Goal: Task Accomplishment & Management: Manage account settings

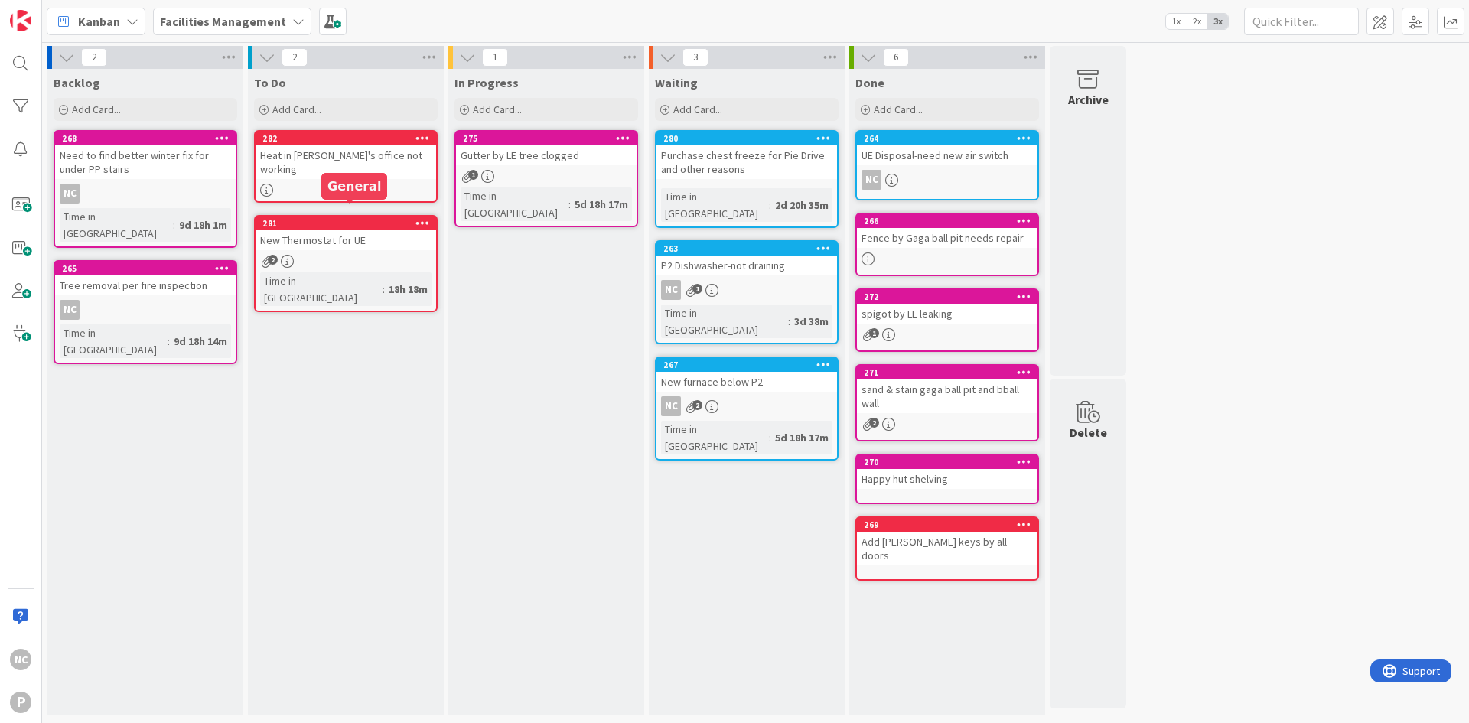
click at [319, 218] on div "281" at bounding box center [349, 223] width 174 height 11
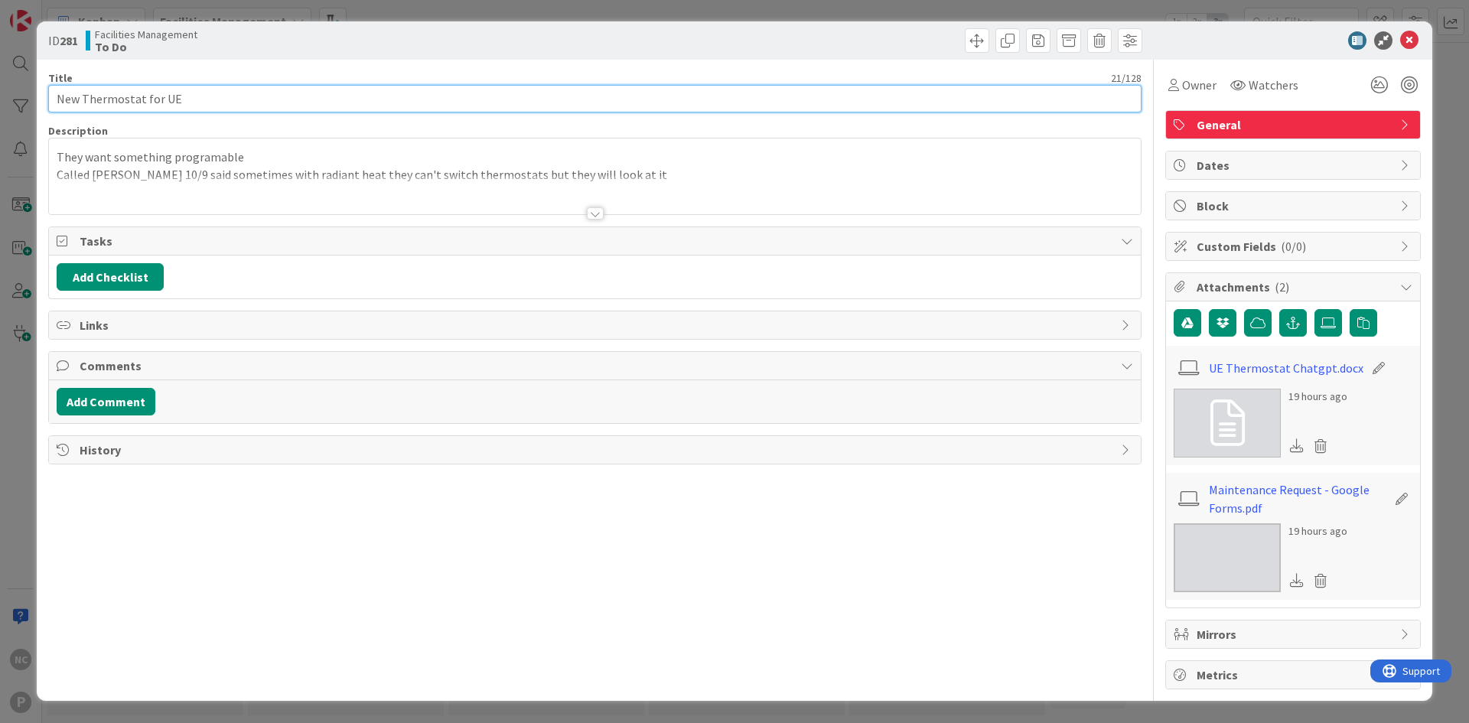
click at [234, 86] on input "New Thermostat for UE" at bounding box center [594, 99] width 1093 height 28
type input "New Thermostat for UE?"
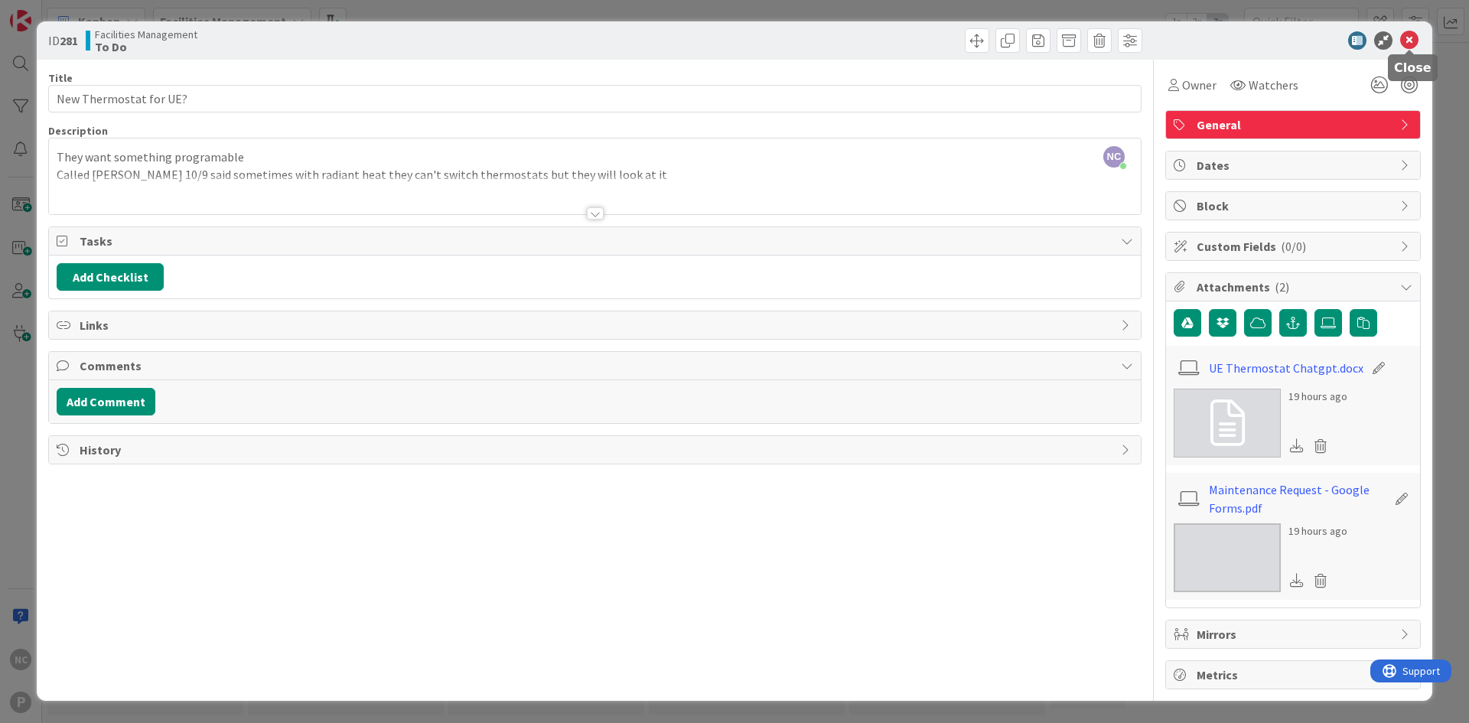
click at [1413, 35] on icon at bounding box center [1409, 40] width 18 height 18
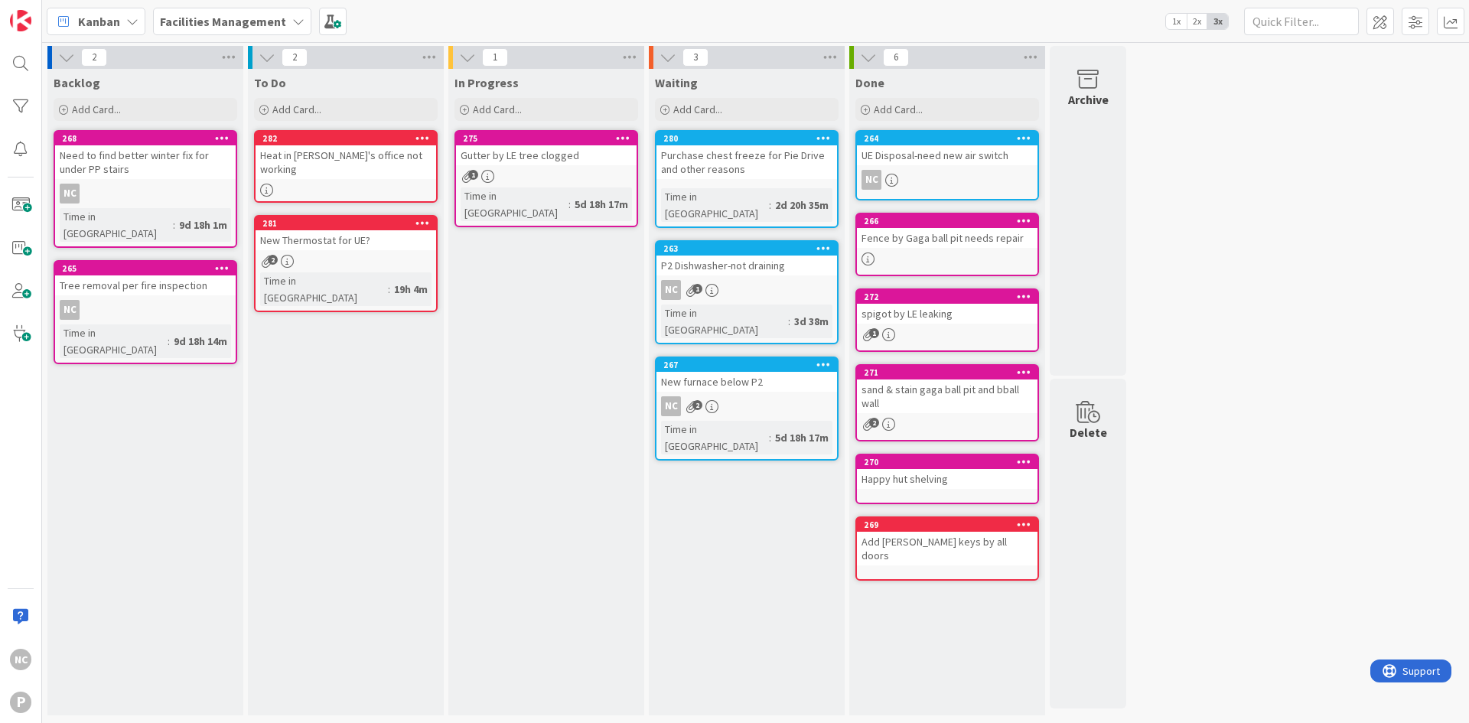
click at [382, 442] on div "To Do Add Card... Template Not Set Title 0 / 128 Label Appliances Appliances Gr…" at bounding box center [346, 392] width 196 height 646
click at [94, 109] on span "Add Card..." at bounding box center [96, 109] width 49 height 14
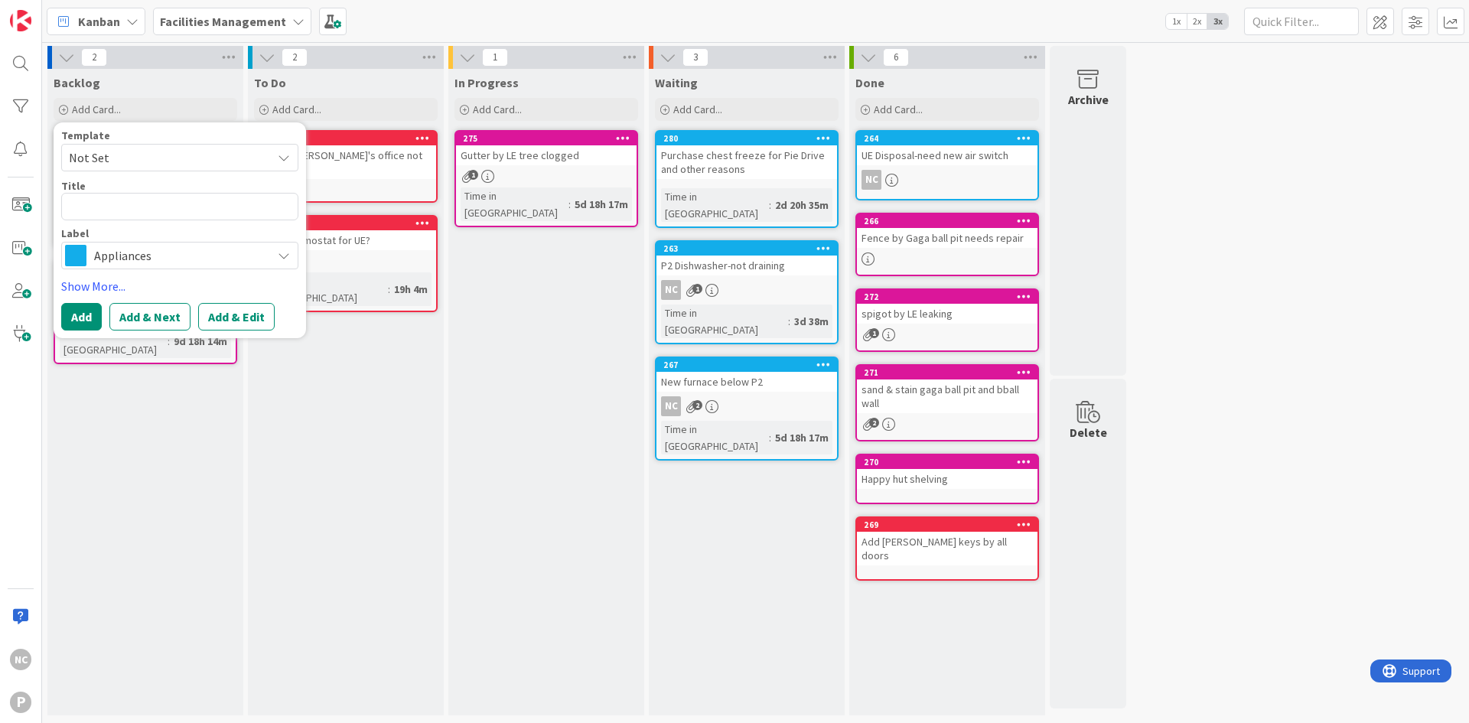
click at [107, 152] on span "Not Set" at bounding box center [164, 158] width 191 height 20
click at [124, 213] on textarea at bounding box center [179, 207] width 237 height 28
type textarea "x"
type textarea "B"
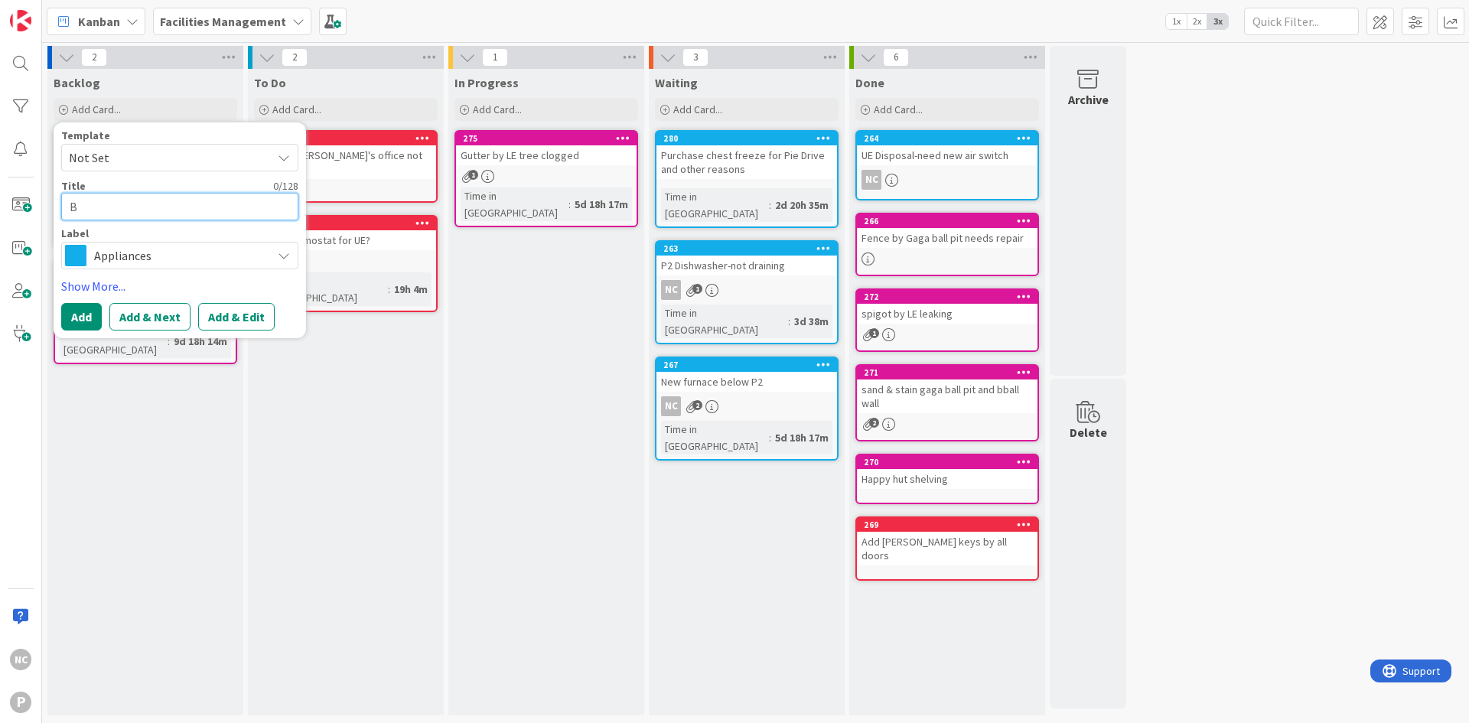
type textarea "x"
type textarea "Ba"
type textarea "x"
type textarea "Bac"
type textarea "x"
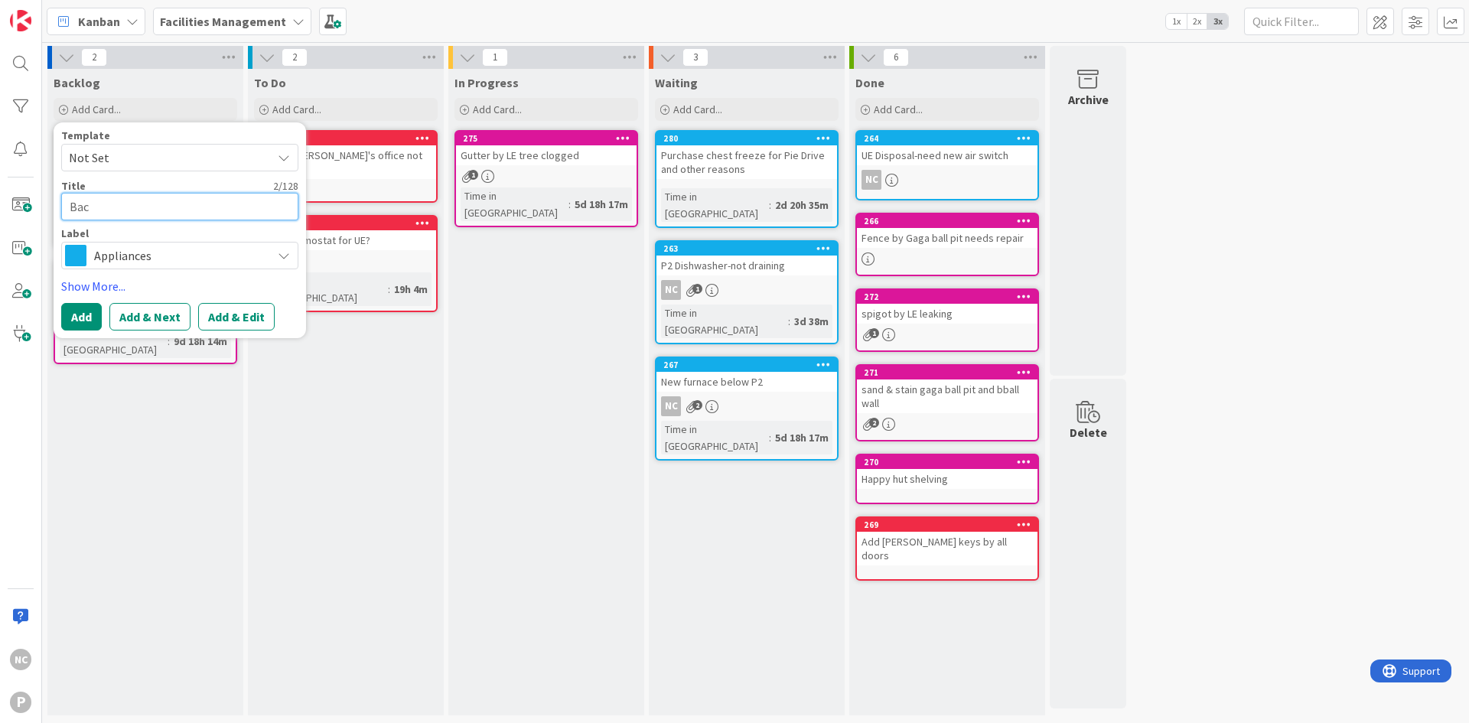
type textarea "Back"
type textarea "x"
type textarea "Backu"
type textarea "x"
type textarea "Backup"
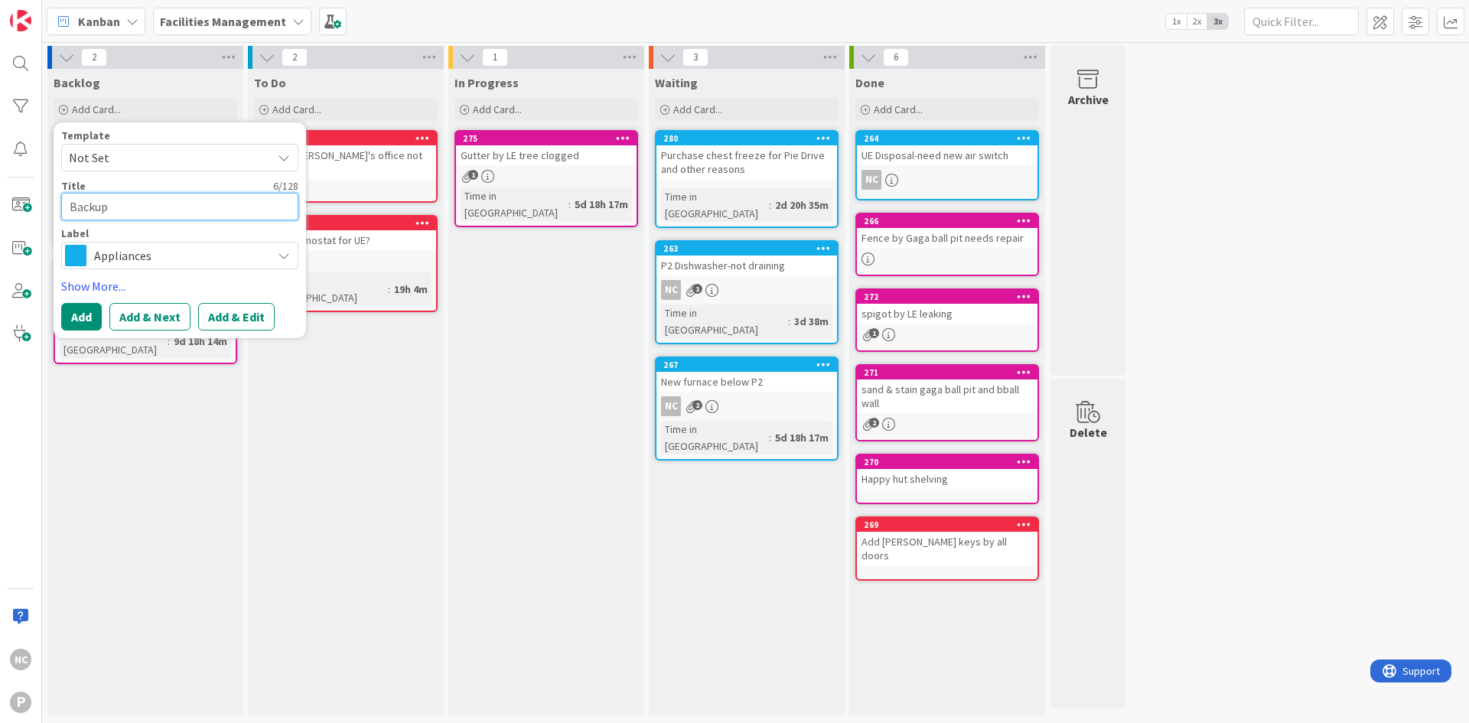
type textarea "x"
type textarea "Backup"
type textarea "x"
type textarea "Backup e"
type textarea "x"
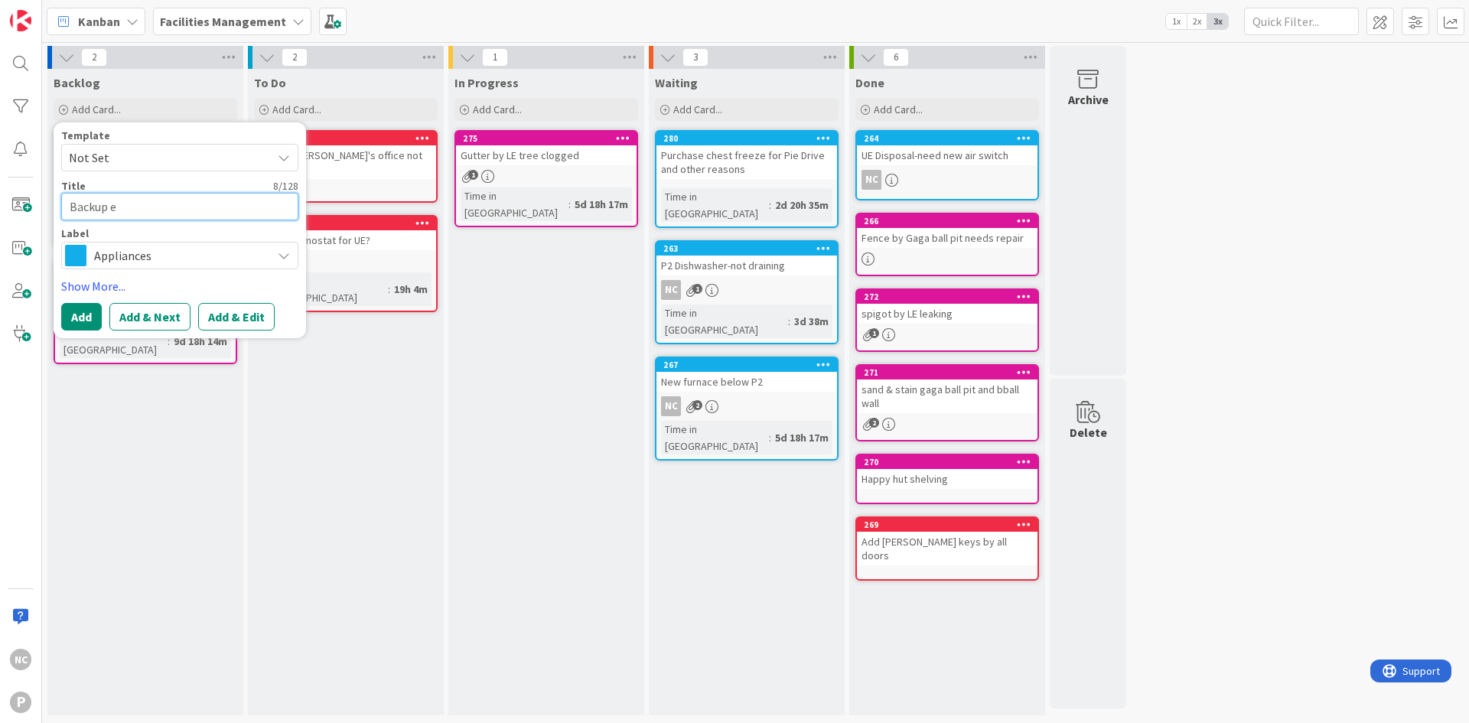
type textarea "Backup"
type textarea "x"
type textarea "Backup c"
type textarea "x"
type textarea "Backup cl"
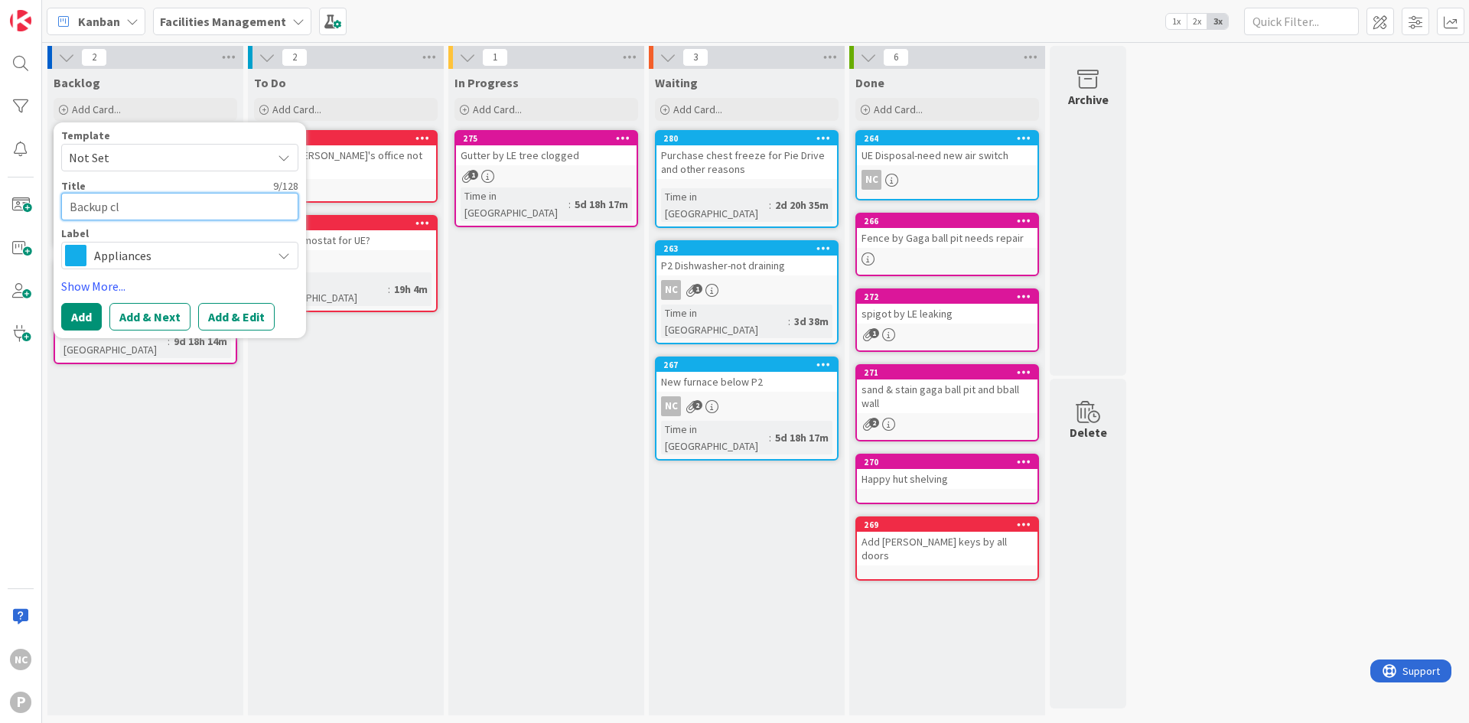
type textarea "x"
type textarea "Backup cle"
type textarea "x"
type textarea "Backup clea"
type textarea "x"
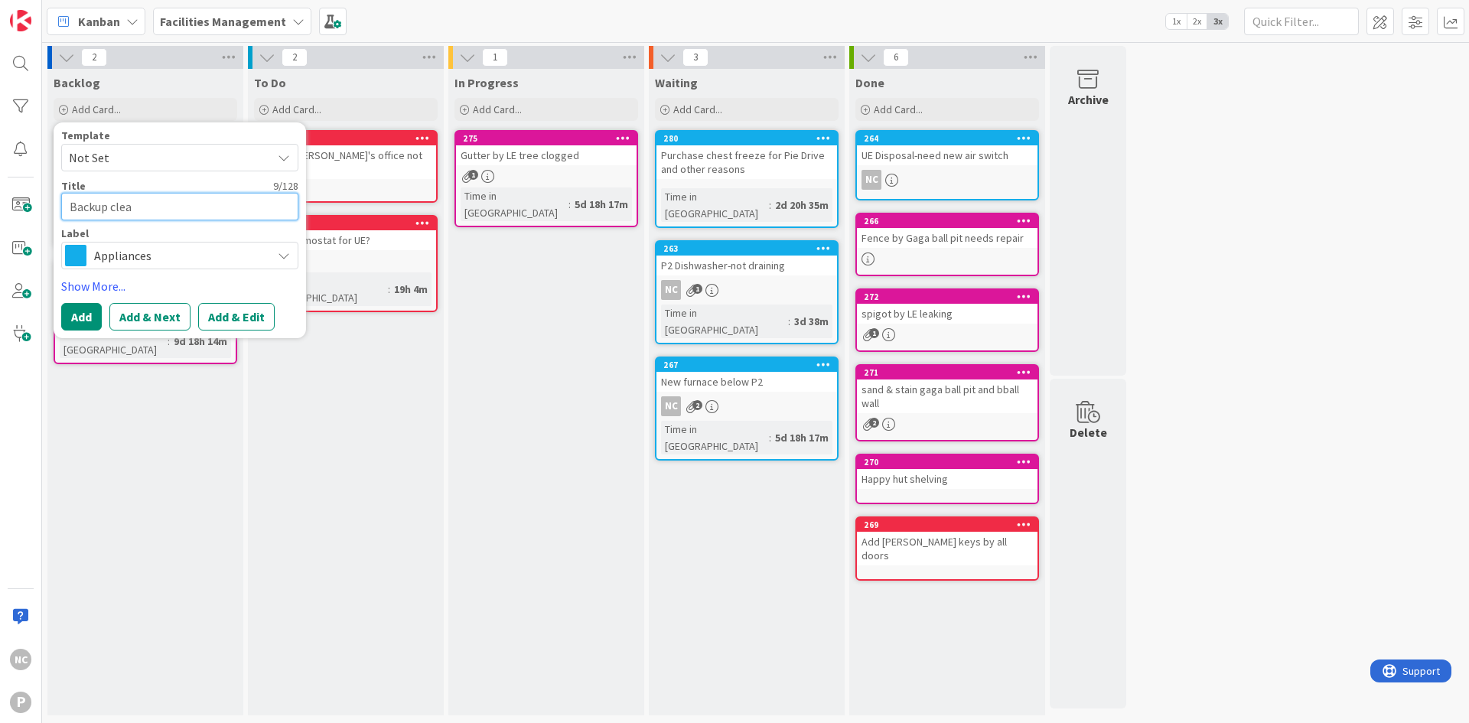
type textarea "Backup clean"
type textarea "x"
type textarea "Backup cleani"
type textarea "x"
type textarea "Backup cleanin"
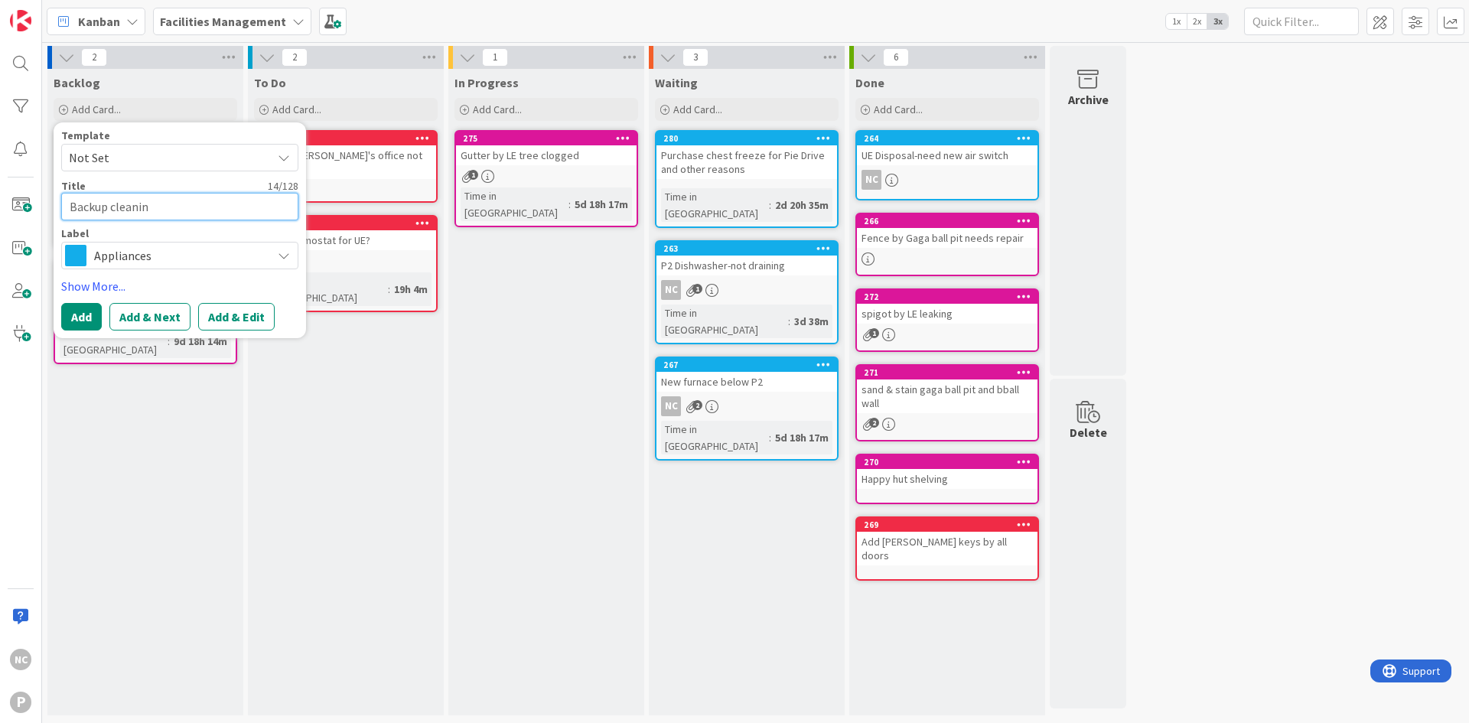
type textarea "x"
type textarea "Backup cleaning"
click at [97, 259] on span "Appliances" at bounding box center [179, 255] width 170 height 21
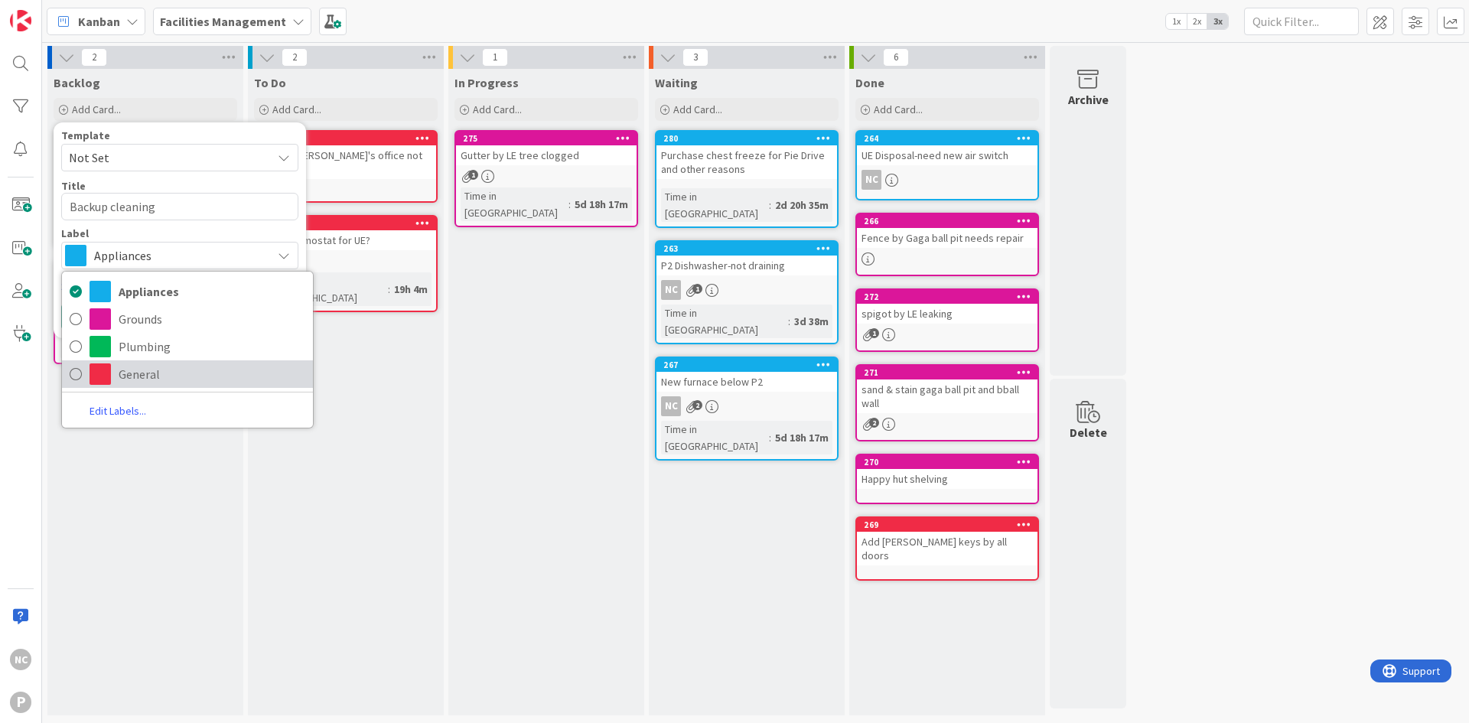
click at [131, 379] on span "General" at bounding box center [212, 374] width 187 height 23
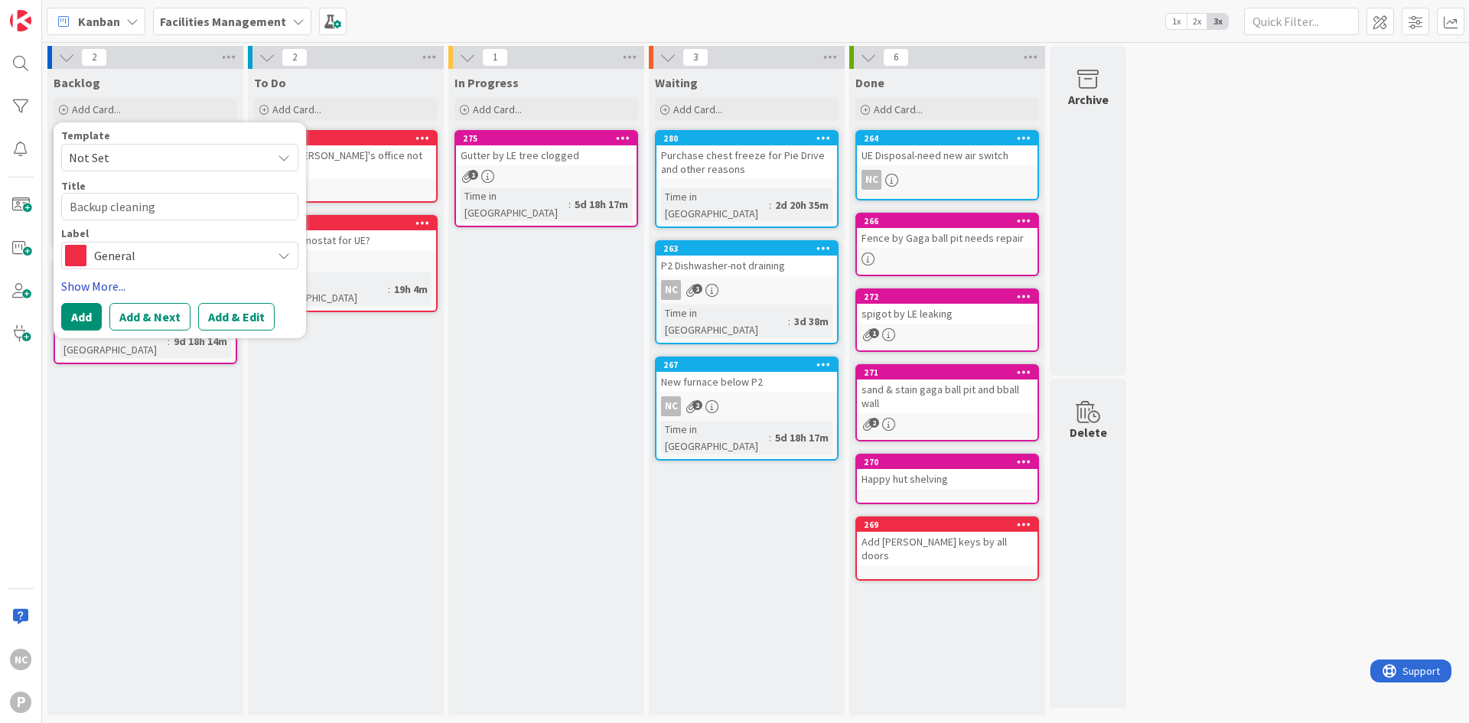
click at [96, 291] on link "Show More..." at bounding box center [179, 286] width 237 height 18
type textarea "x"
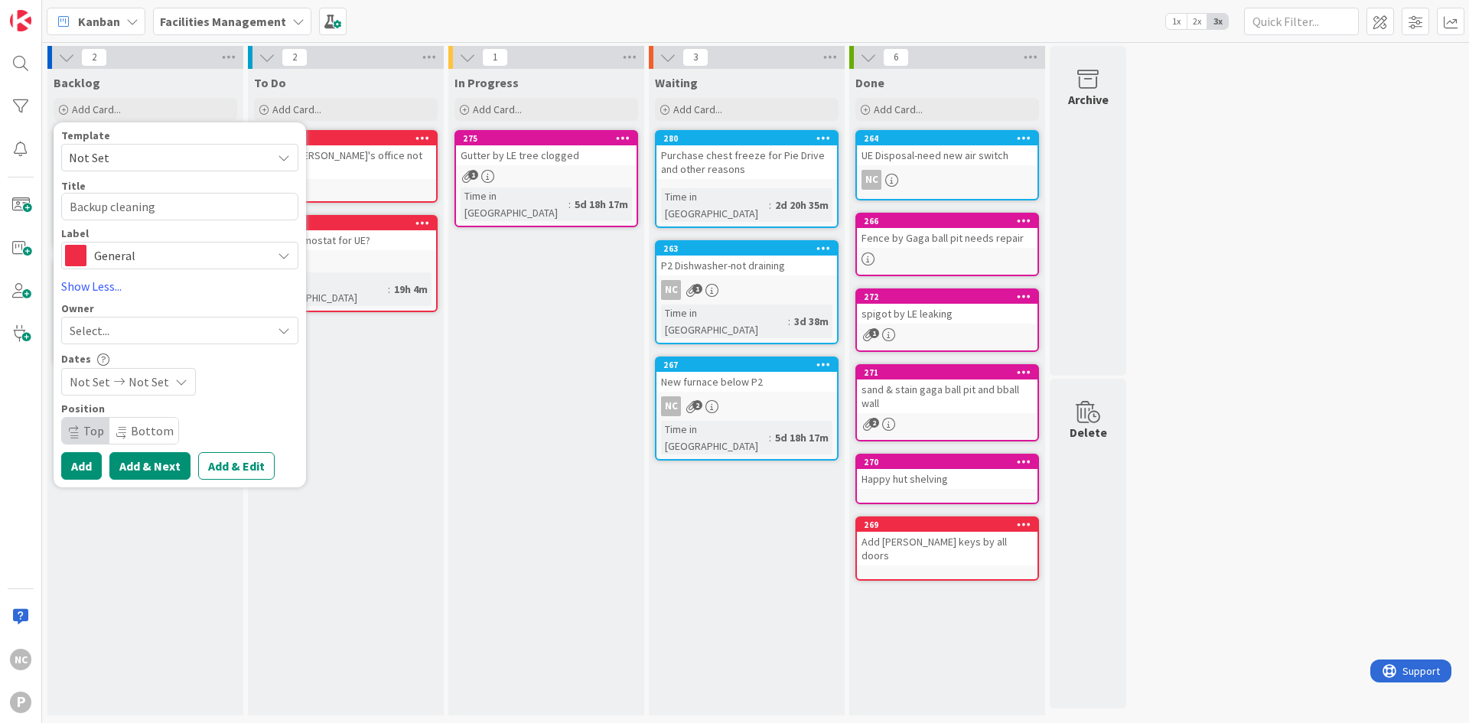
click at [161, 462] on button "Add & Next" at bounding box center [149, 466] width 81 height 28
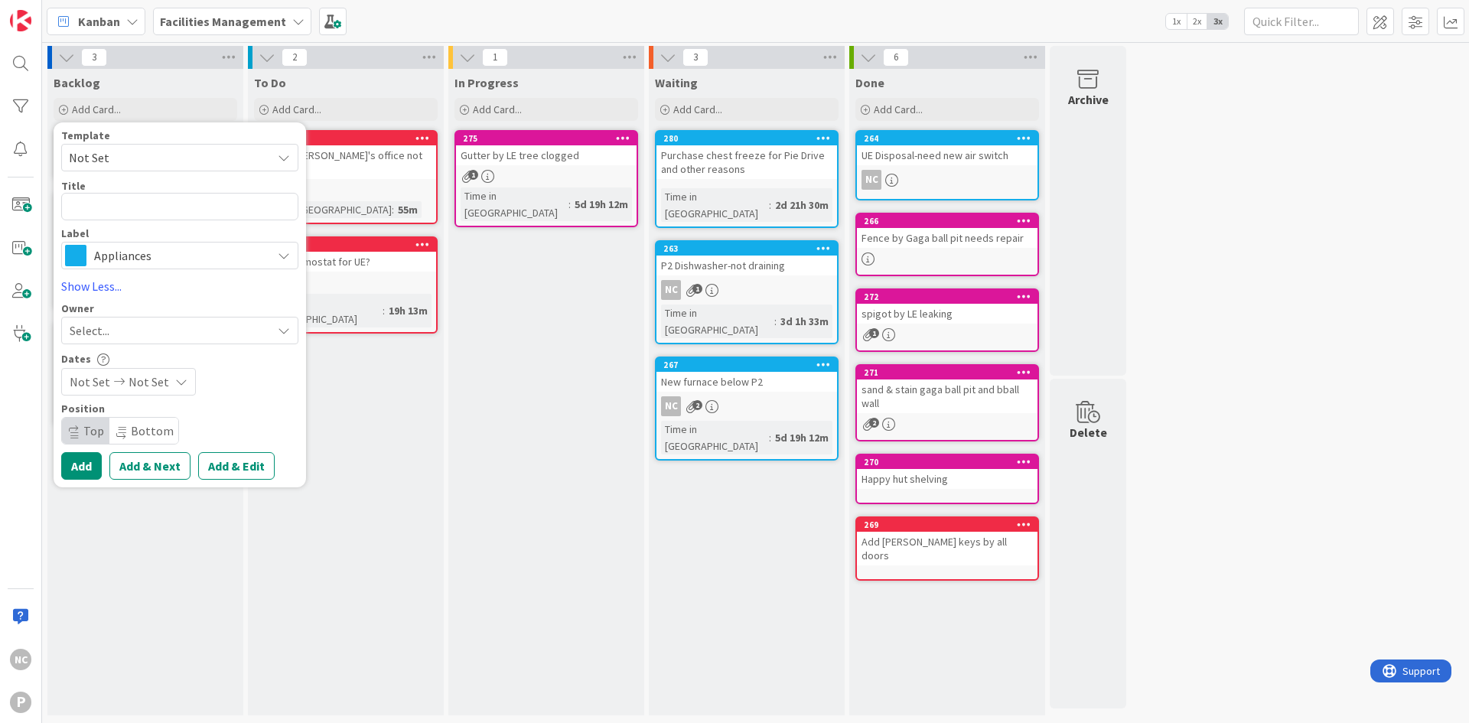
click at [419, 432] on div "To Do Add Card... Template Not Set Title 0 / 128 Label Appliances Appliances Gr…" at bounding box center [346, 392] width 196 height 646
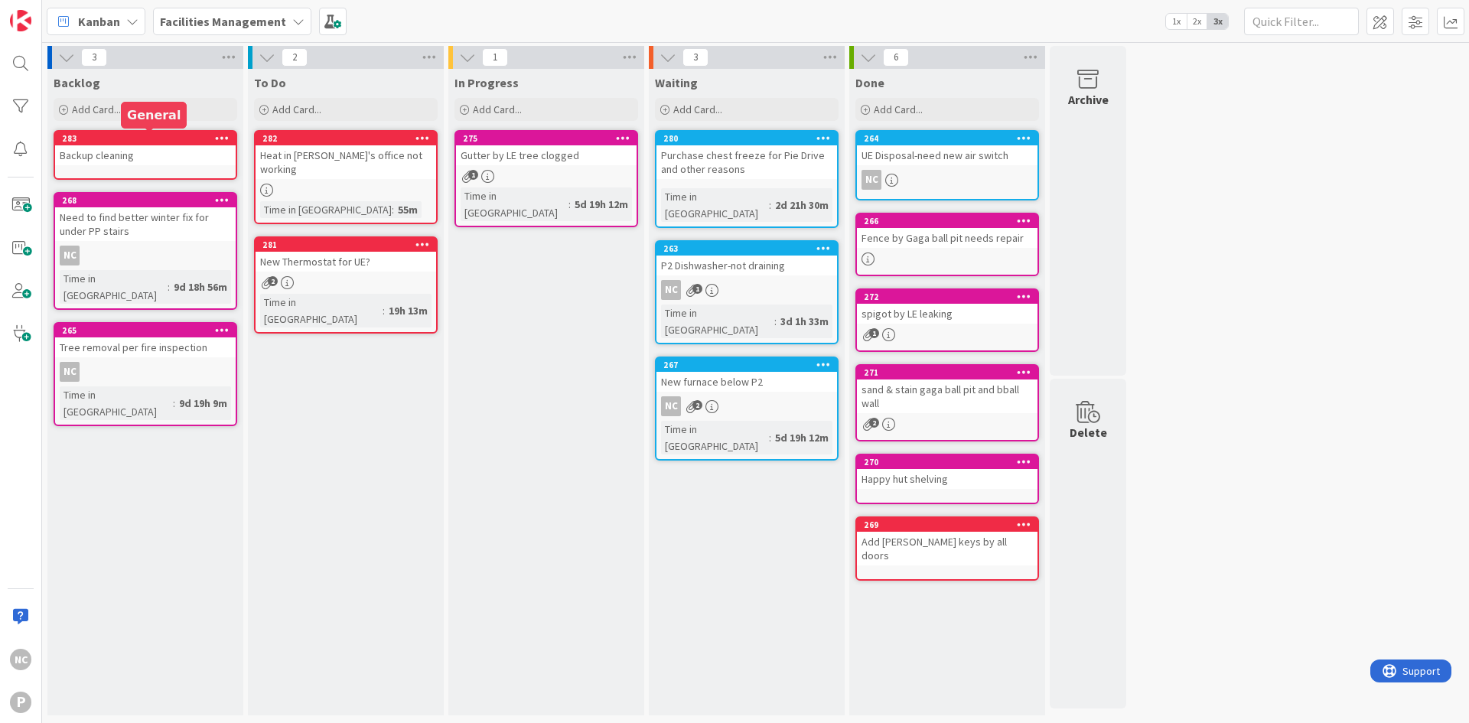
click at [161, 132] on div "283" at bounding box center [145, 139] width 181 height 14
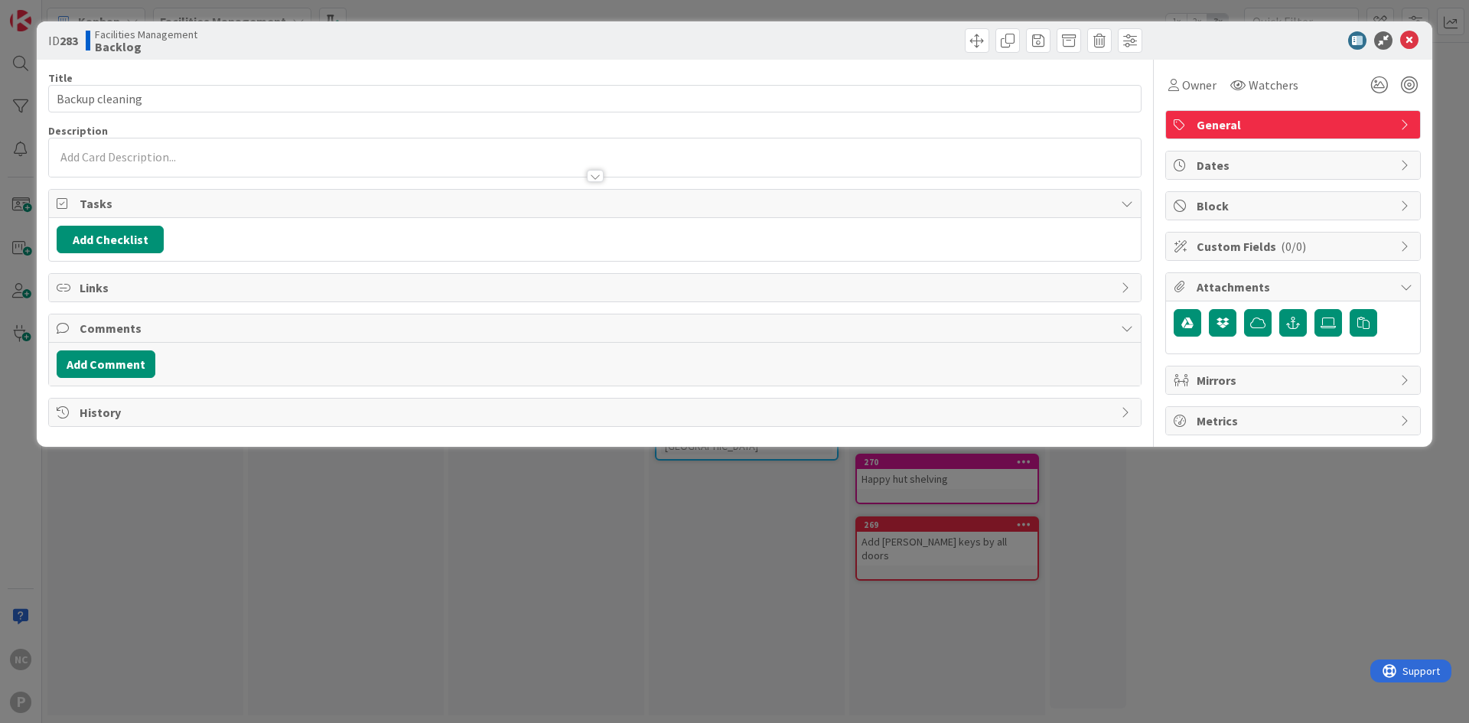
click at [210, 148] on p at bounding box center [595, 157] width 1076 height 18
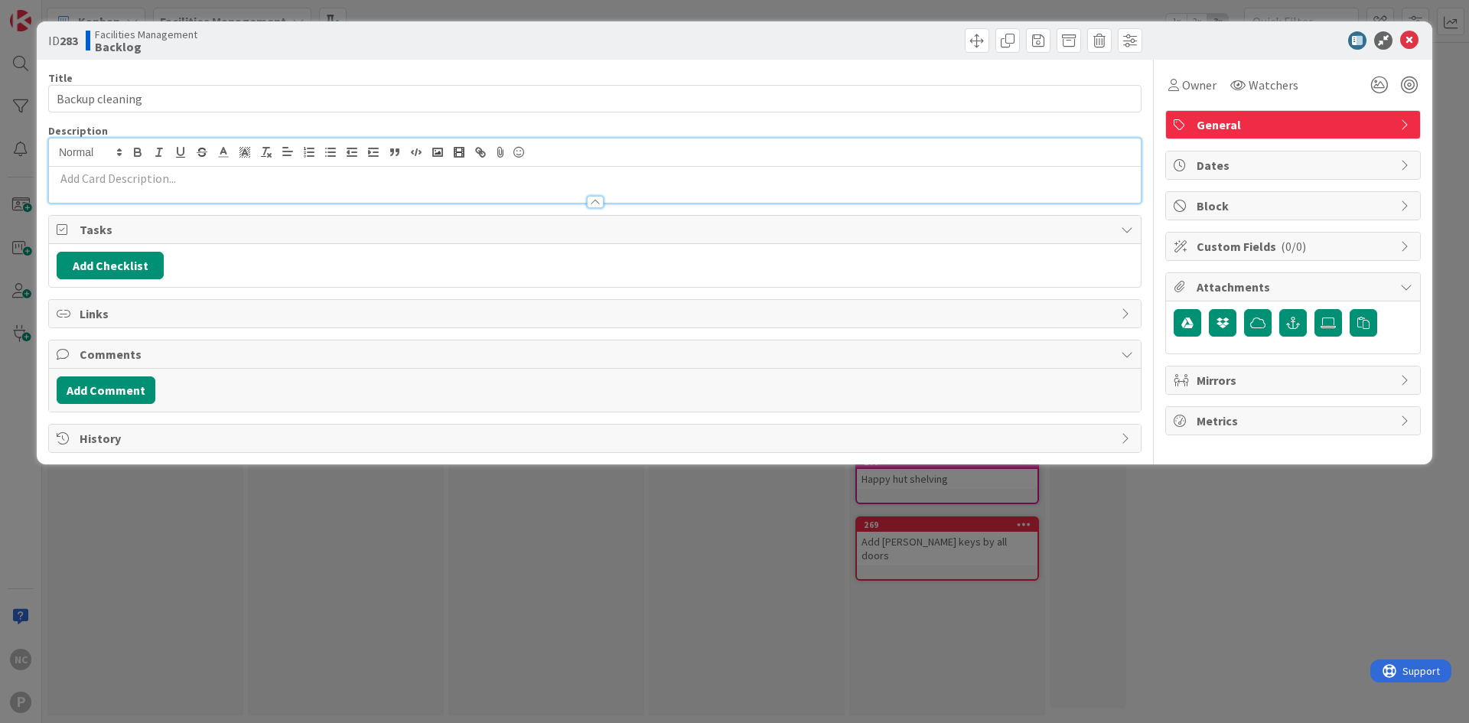
click at [247, 176] on p at bounding box center [595, 179] width 1076 height 18
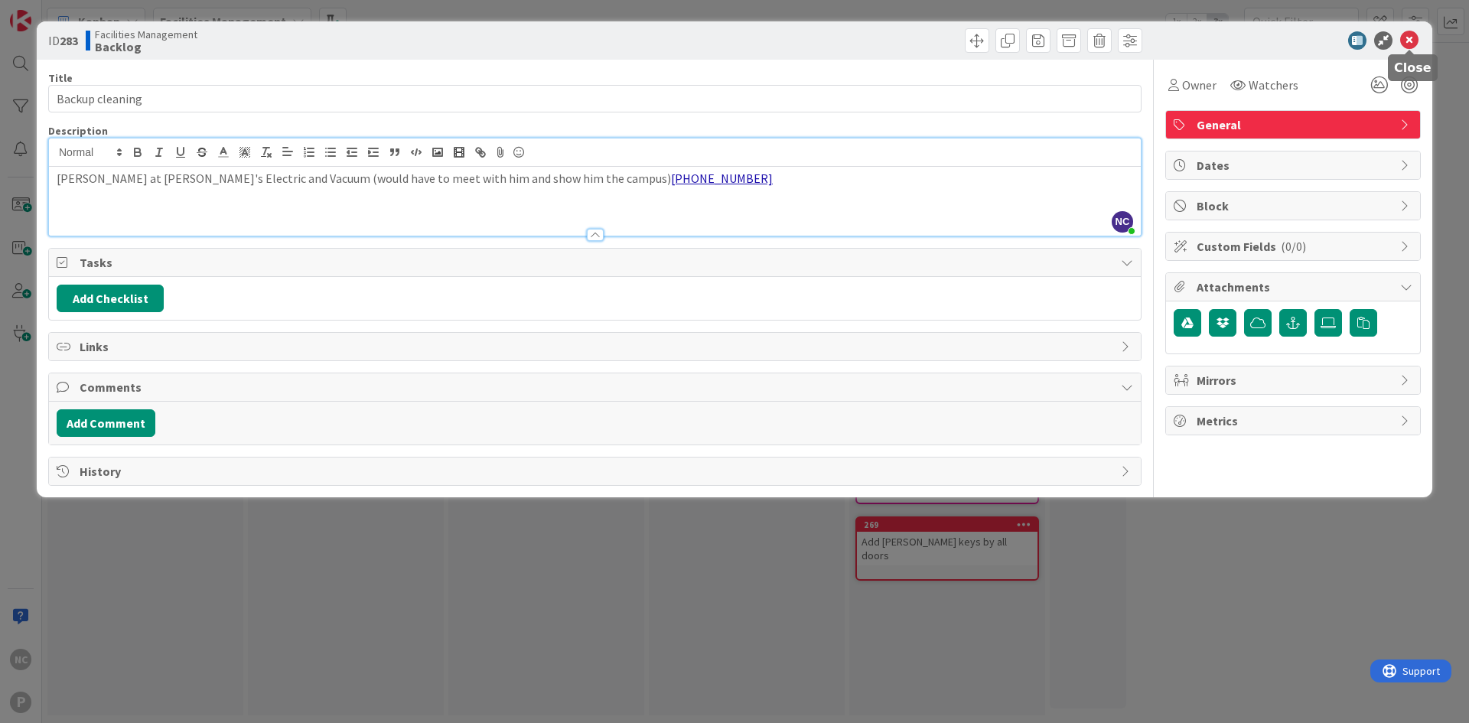
click at [1413, 45] on icon at bounding box center [1409, 40] width 18 height 18
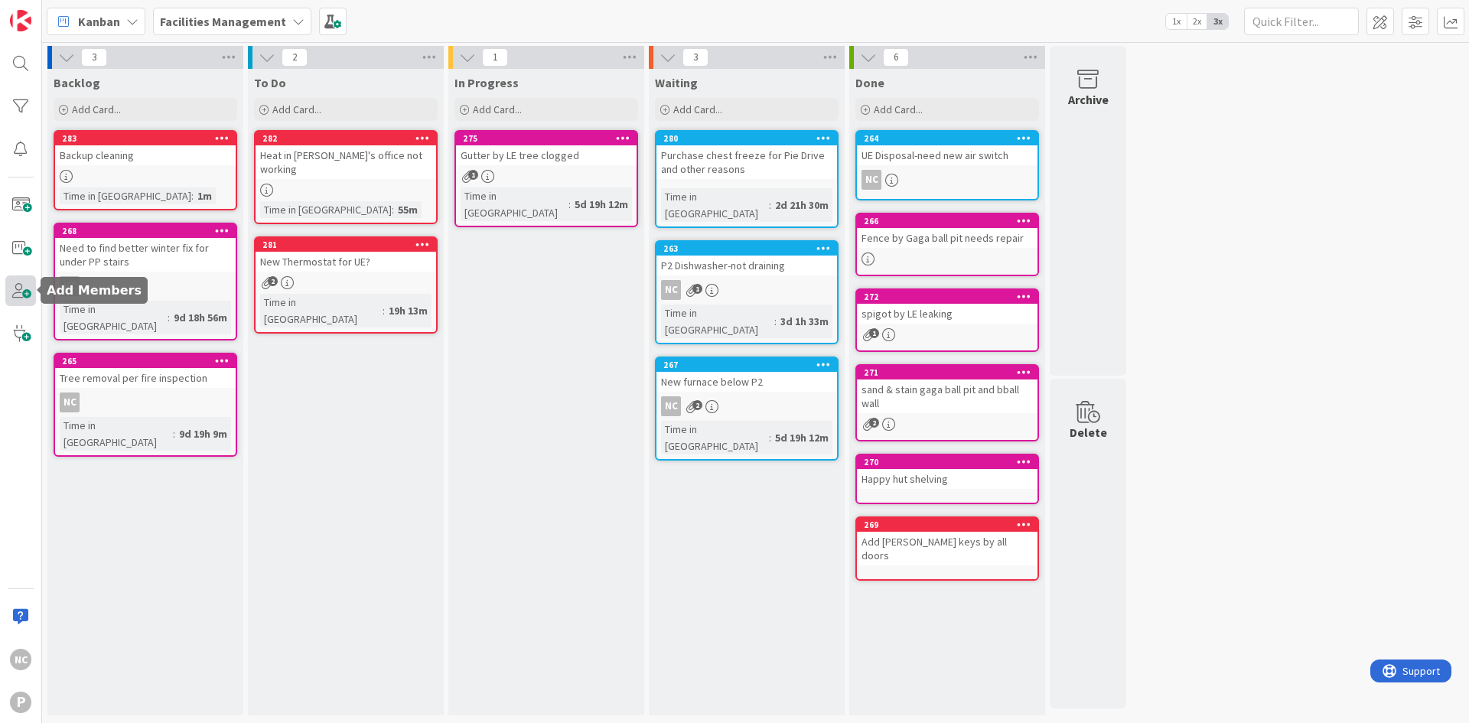
click at [25, 291] on span at bounding box center [20, 290] width 31 height 31
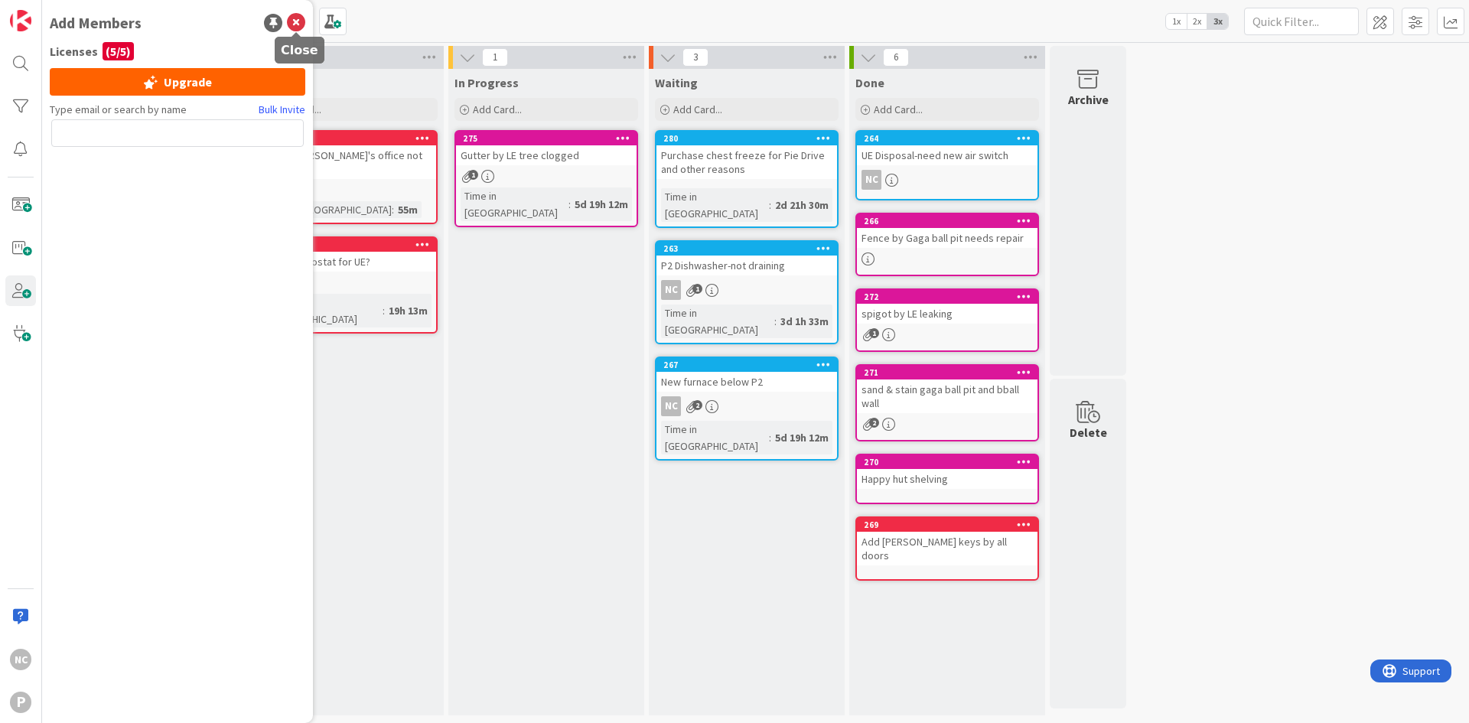
click at [290, 27] on icon at bounding box center [296, 23] width 18 height 18
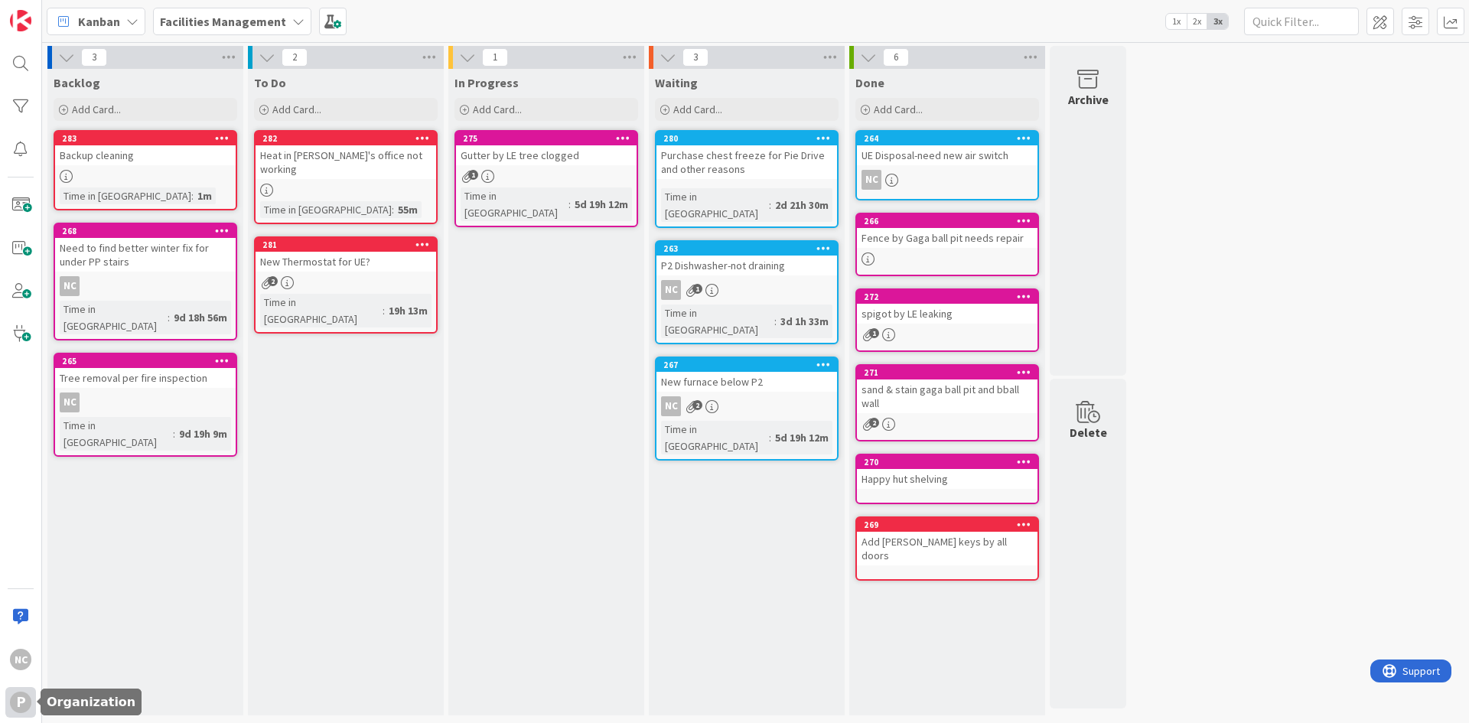
click at [14, 701] on div "P" at bounding box center [20, 701] width 21 height 21
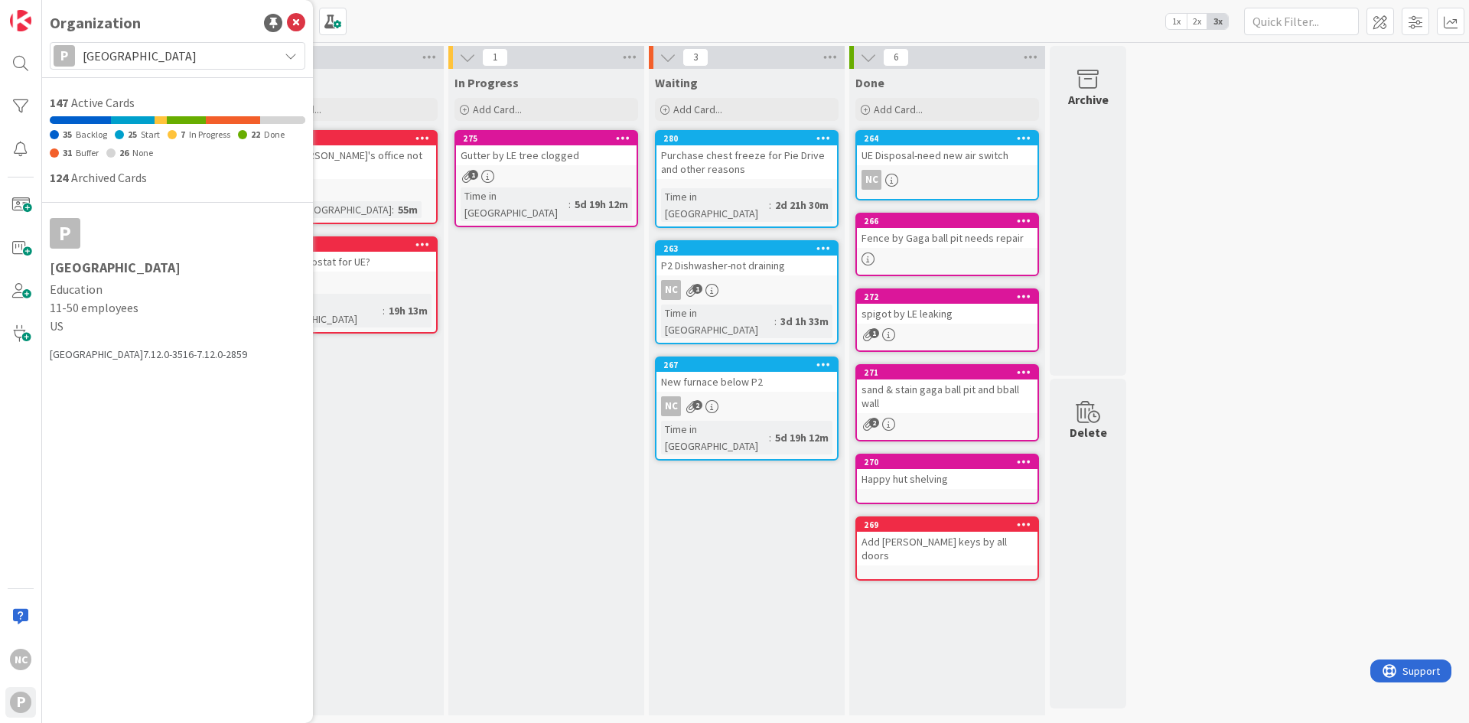
click at [133, 42] on div "P [GEOGRAPHIC_DATA]" at bounding box center [177, 56] width 255 height 28
click at [148, 51] on span "[GEOGRAPHIC_DATA]" at bounding box center [177, 55] width 188 height 21
click at [1413, 24] on span at bounding box center [1415, 22] width 28 height 28
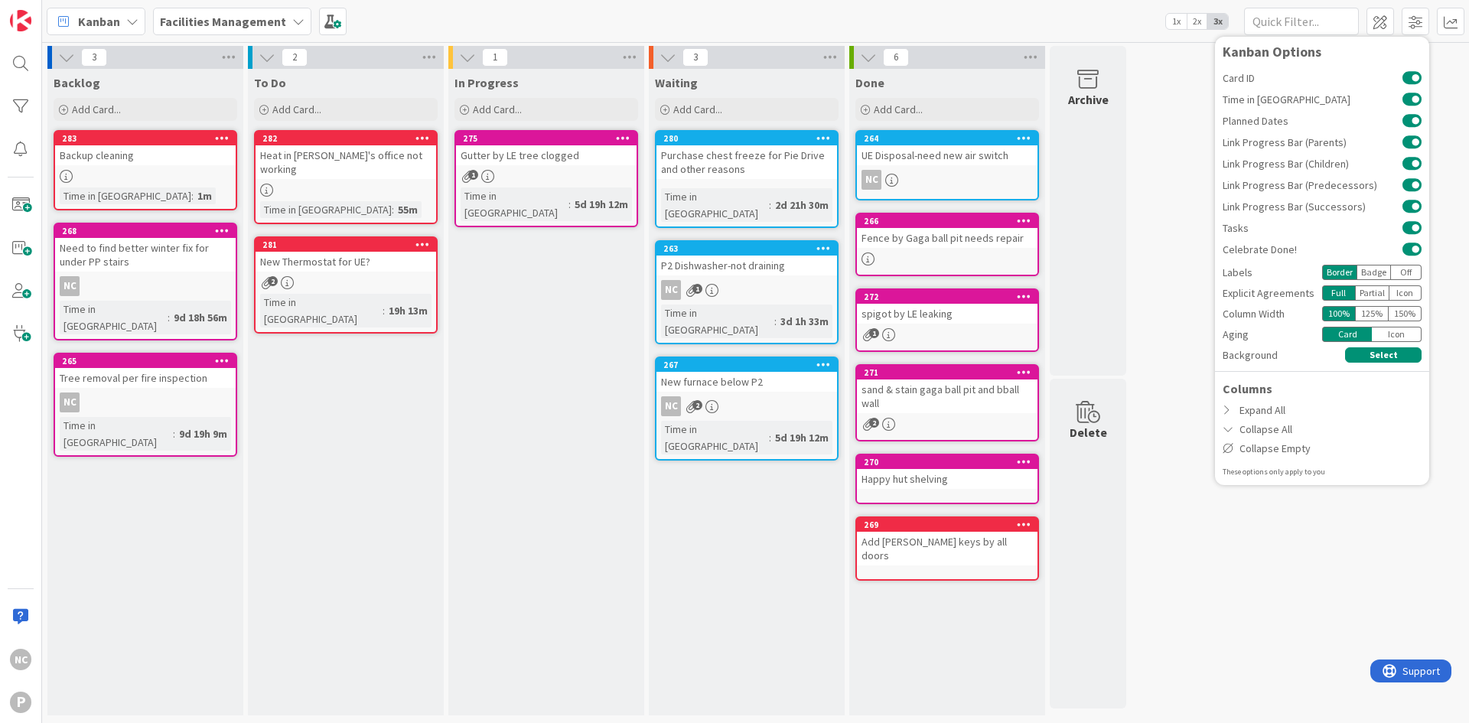
click at [94, 23] on span "Kanban" at bounding box center [99, 21] width 42 height 18
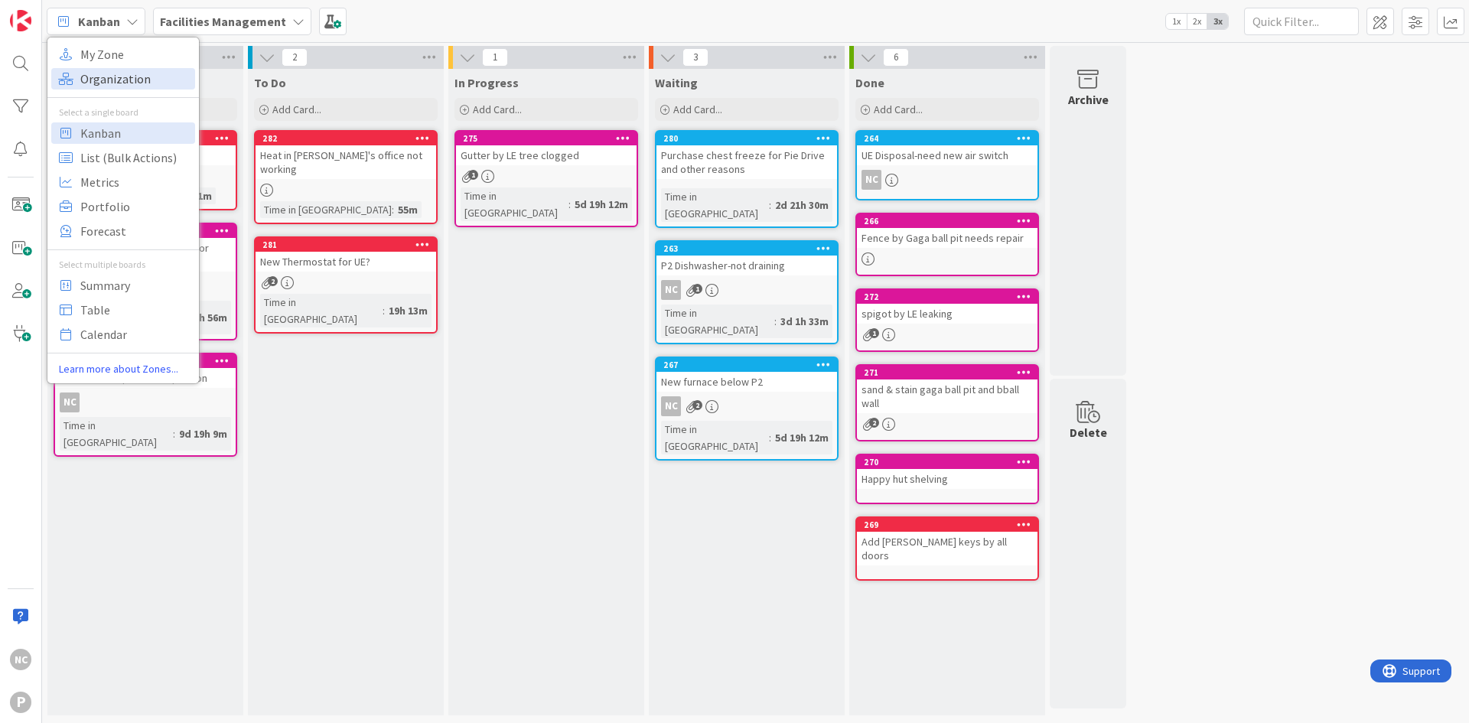
click at [104, 81] on span "Organization" at bounding box center [135, 78] width 110 height 23
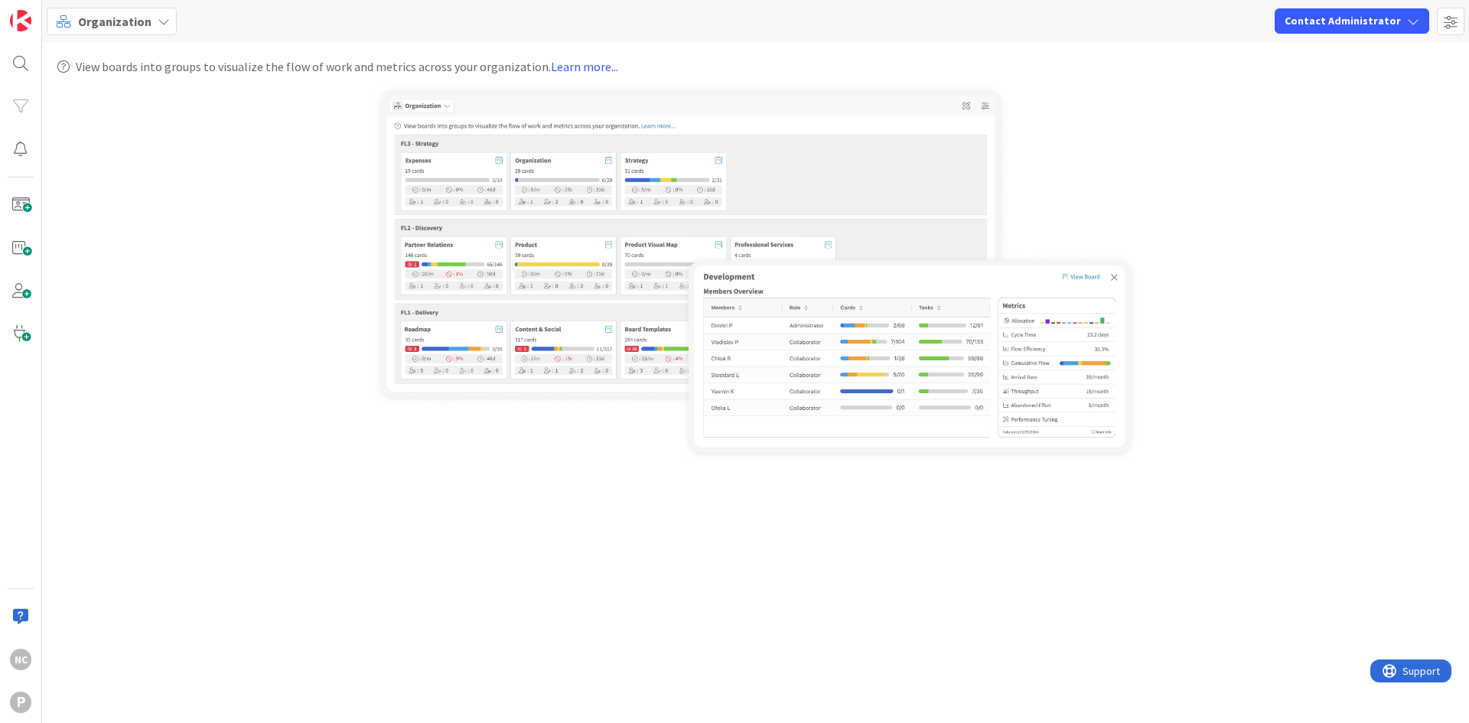
click at [128, 18] on span "Organization" at bounding box center [114, 21] width 73 height 18
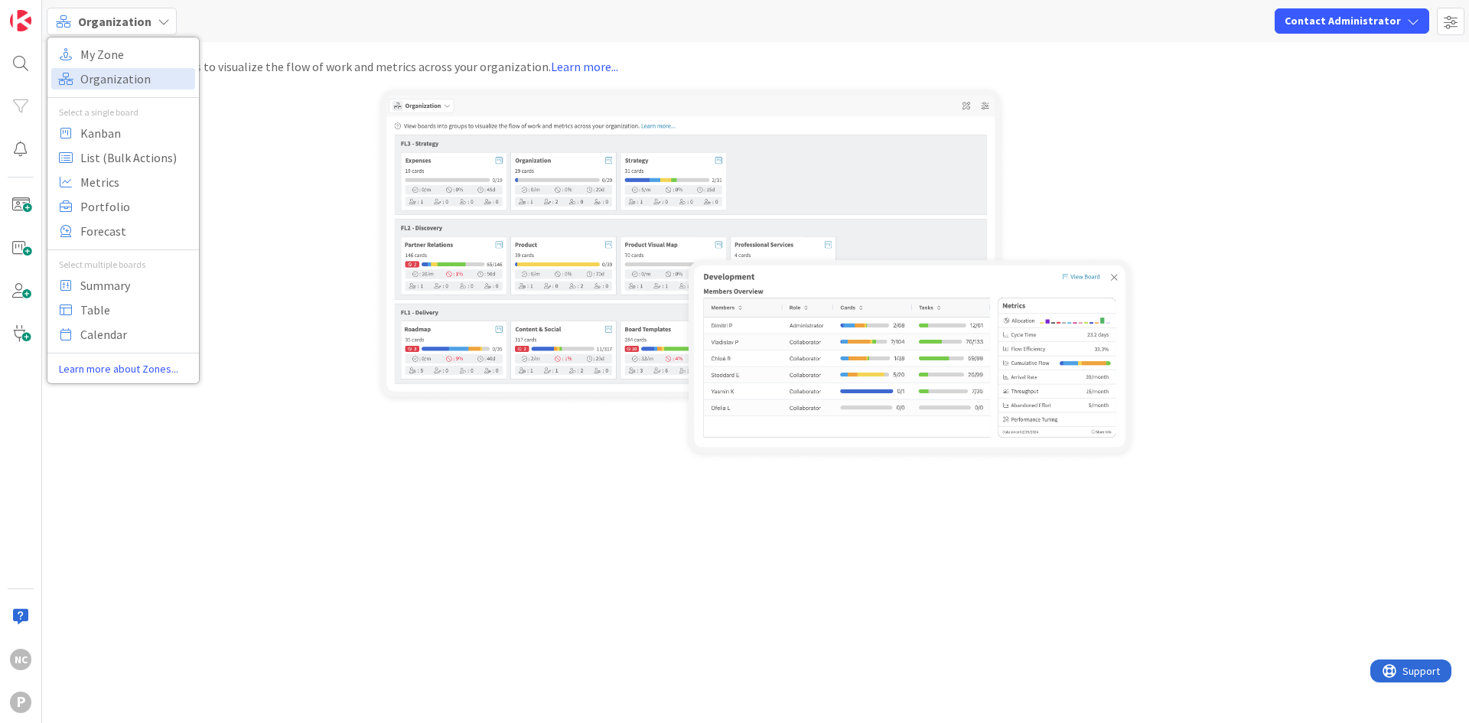
click at [126, 30] on span "Organization" at bounding box center [114, 21] width 73 height 18
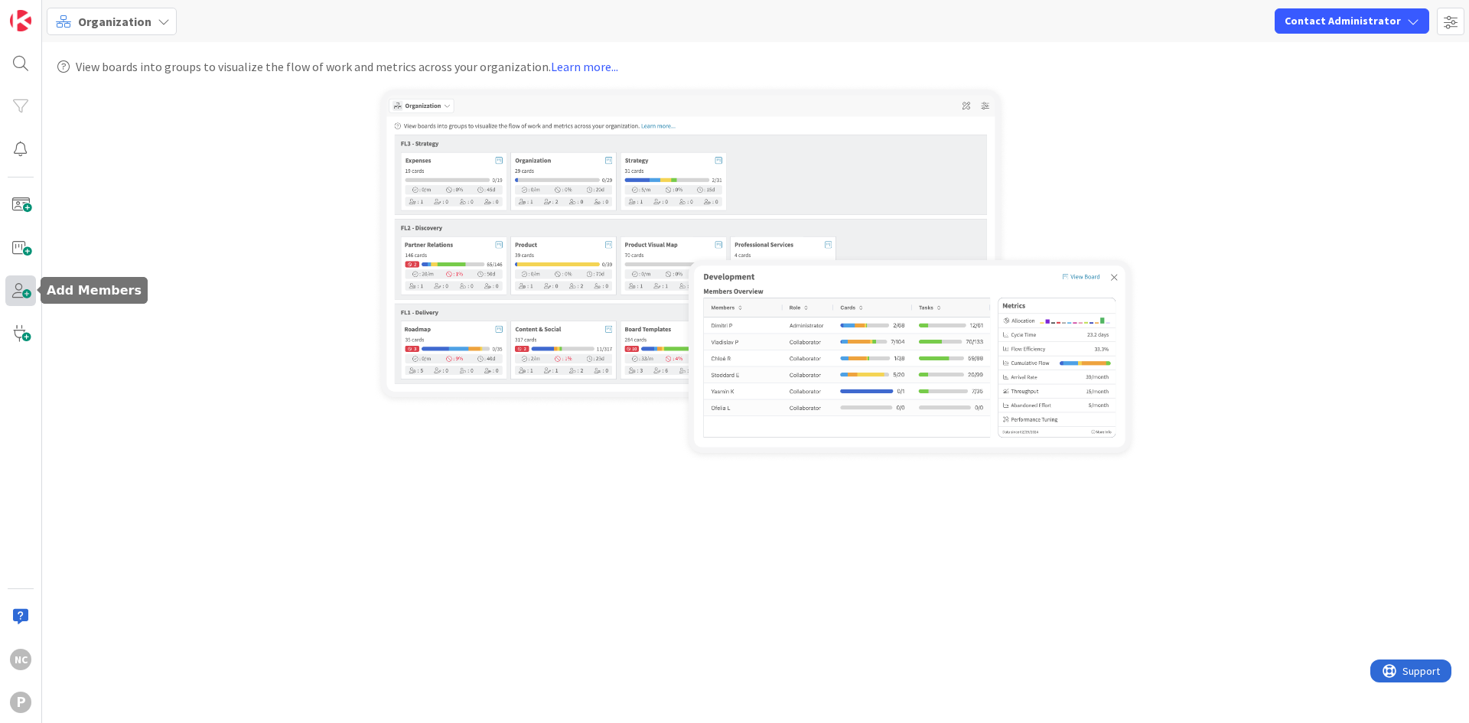
click at [21, 287] on span at bounding box center [20, 290] width 31 height 31
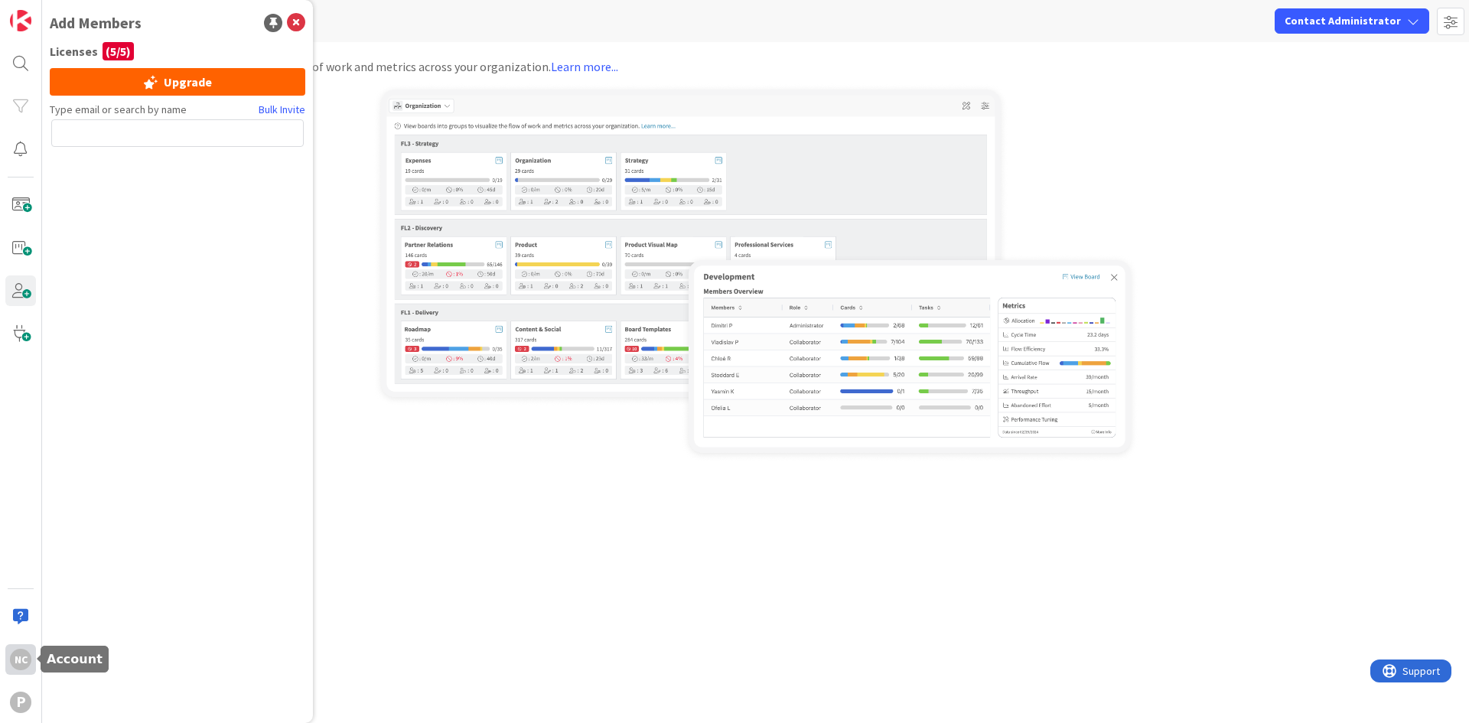
click at [25, 667] on div "NC" at bounding box center [20, 659] width 21 height 21
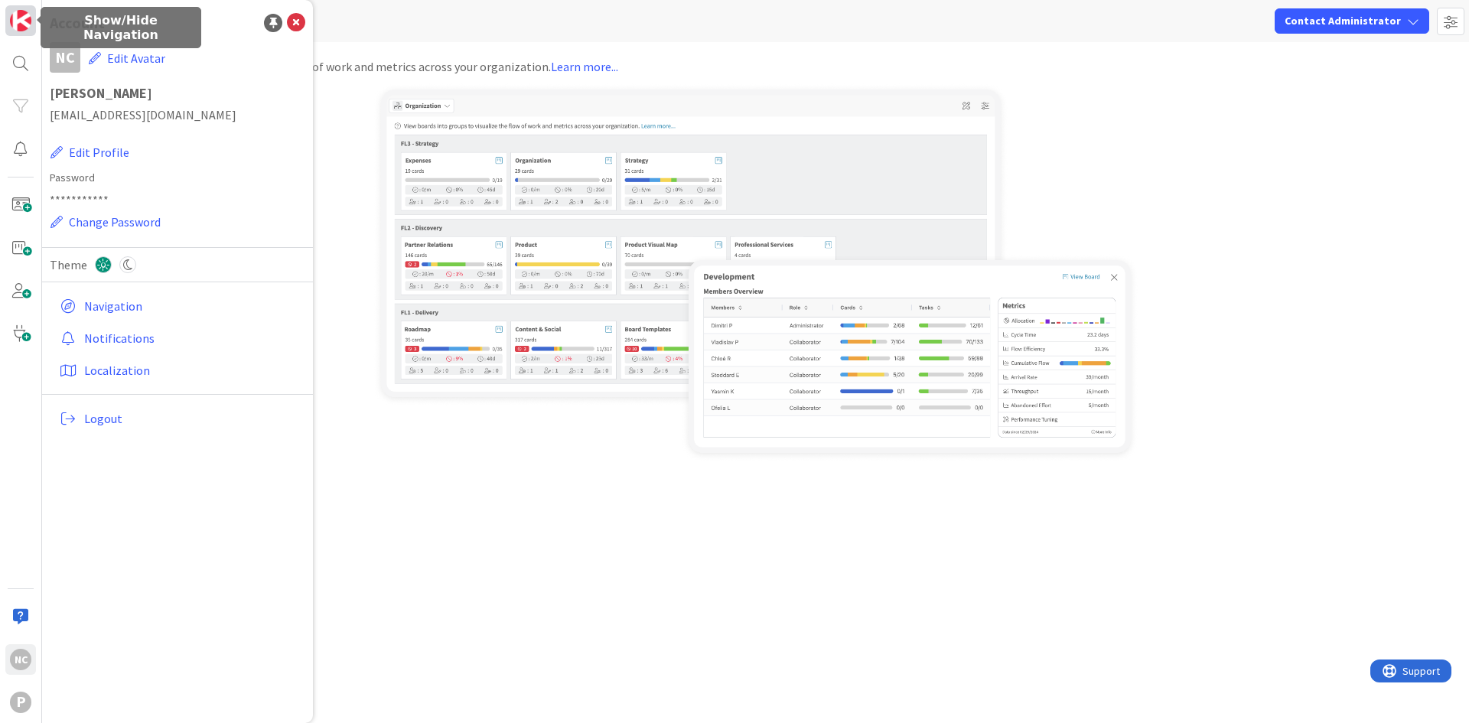
click at [16, 27] on img at bounding box center [20, 20] width 21 height 21
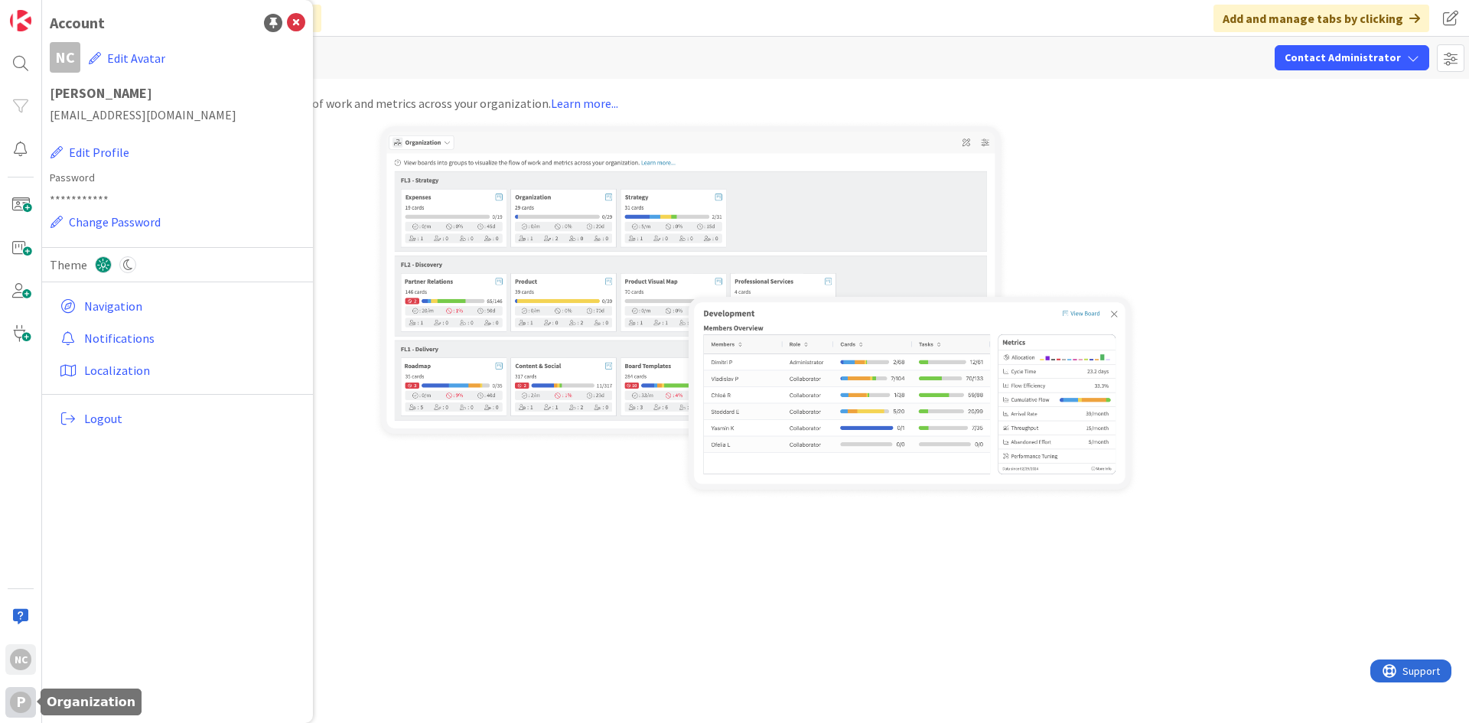
click at [22, 708] on div "P" at bounding box center [20, 701] width 21 height 21
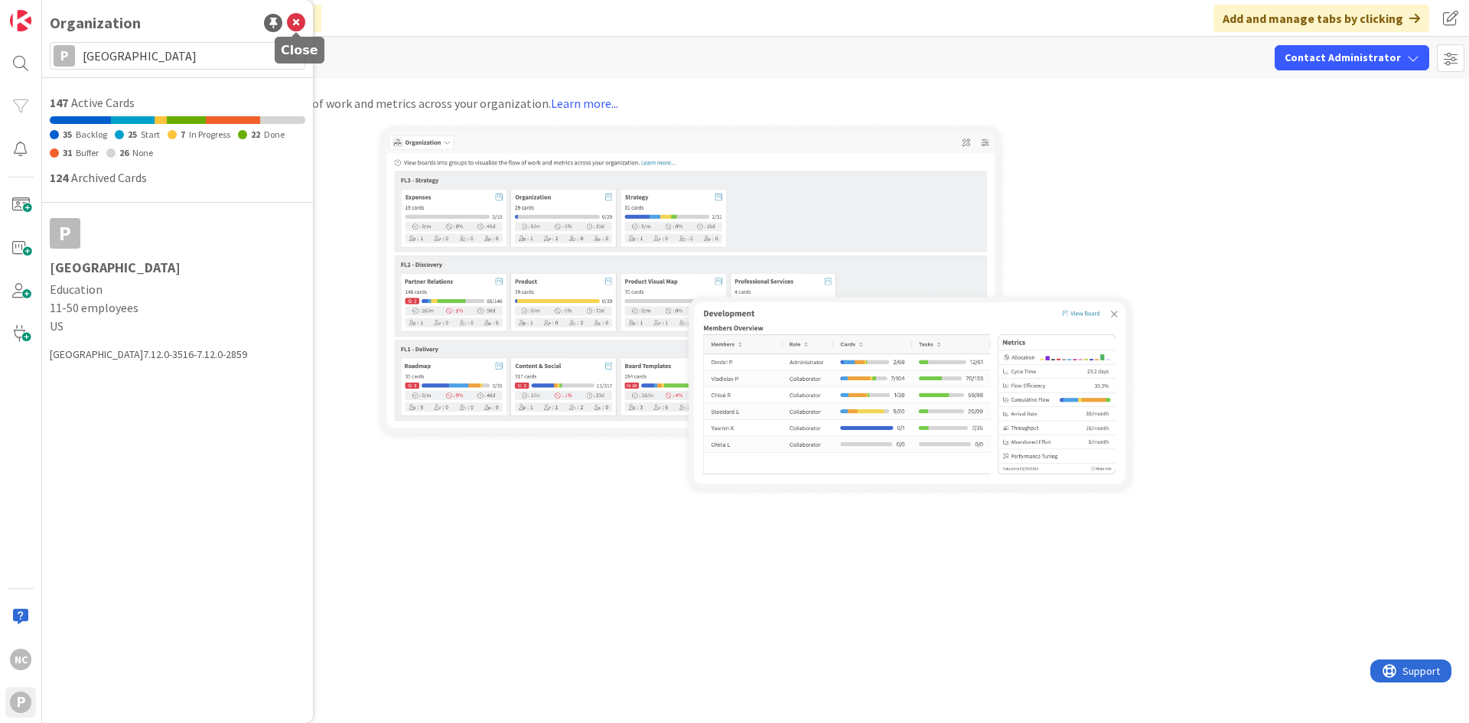
drag, startPoint x: 301, startPoint y: 24, endPoint x: 405, endPoint y: 20, distance: 104.1
click at [301, 24] on icon at bounding box center [296, 23] width 18 height 18
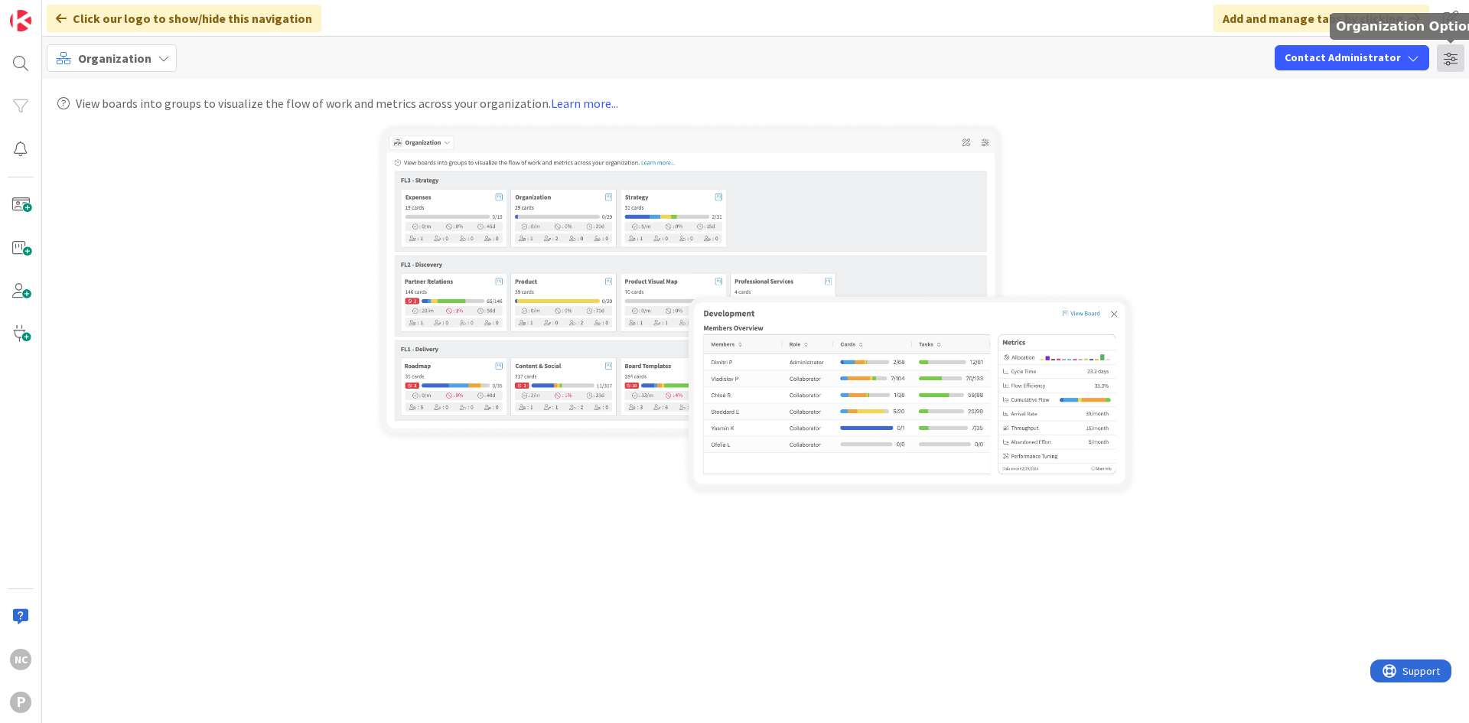
click at [1453, 65] on span at bounding box center [1450, 58] width 28 height 28
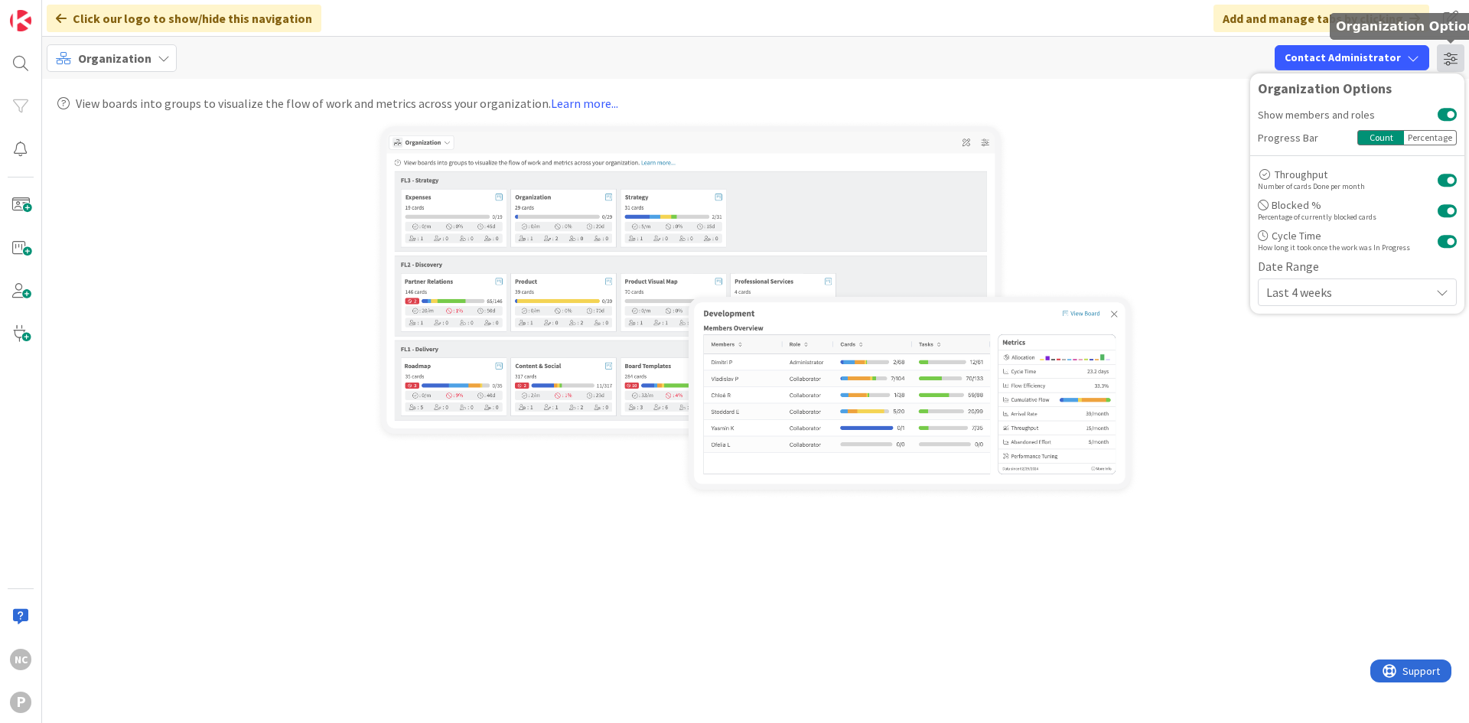
drag, startPoint x: 1448, startPoint y: 65, endPoint x: 1443, endPoint y: 59, distance: 8.1
click at [1447, 65] on span at bounding box center [1450, 58] width 28 height 28
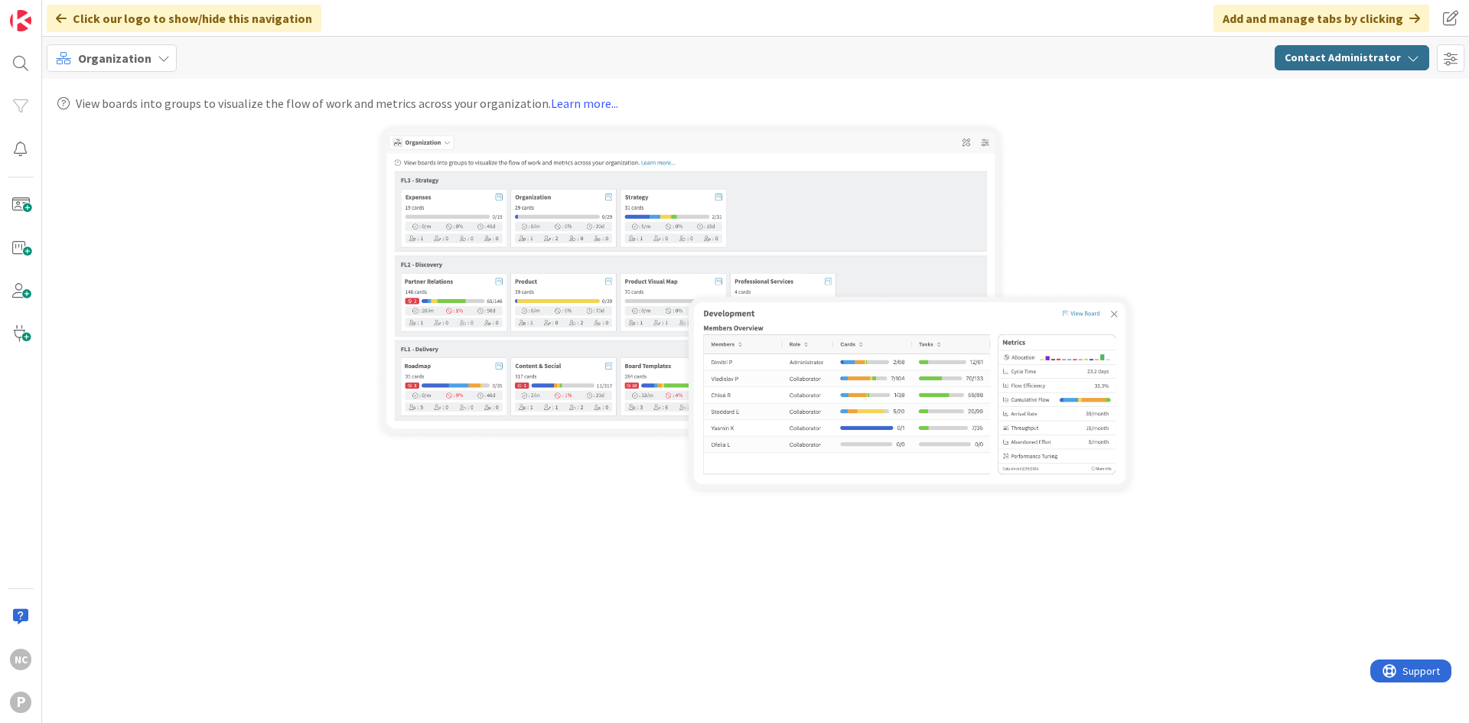
click at [1416, 57] on icon "button" at bounding box center [1413, 58] width 12 height 12
click at [1416, 56] on icon "button" at bounding box center [1413, 58] width 12 height 12
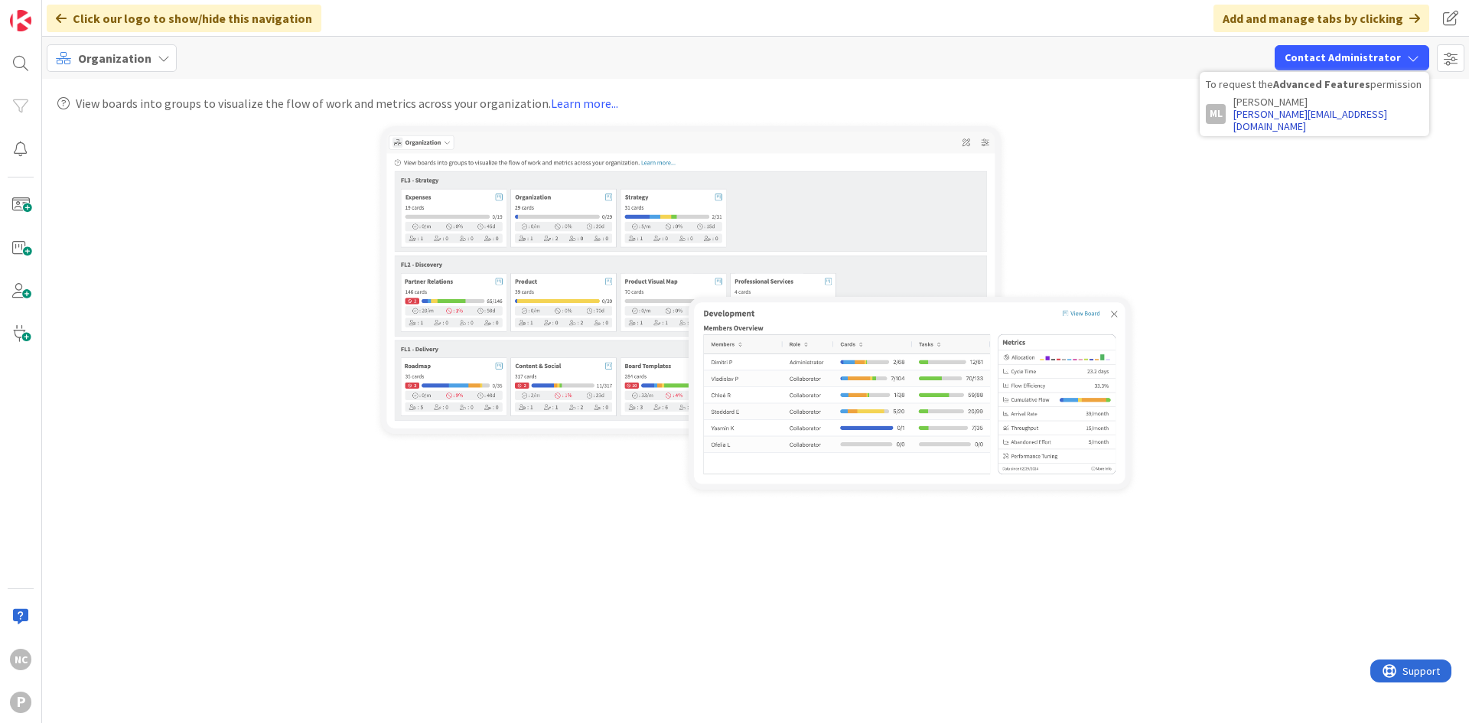
click at [1387, 118] on link "[PERSON_NAME][EMAIL_ADDRESS][DOMAIN_NAME]" at bounding box center [1310, 120] width 154 height 26
click at [91, 60] on span "Organization" at bounding box center [114, 58] width 73 height 18
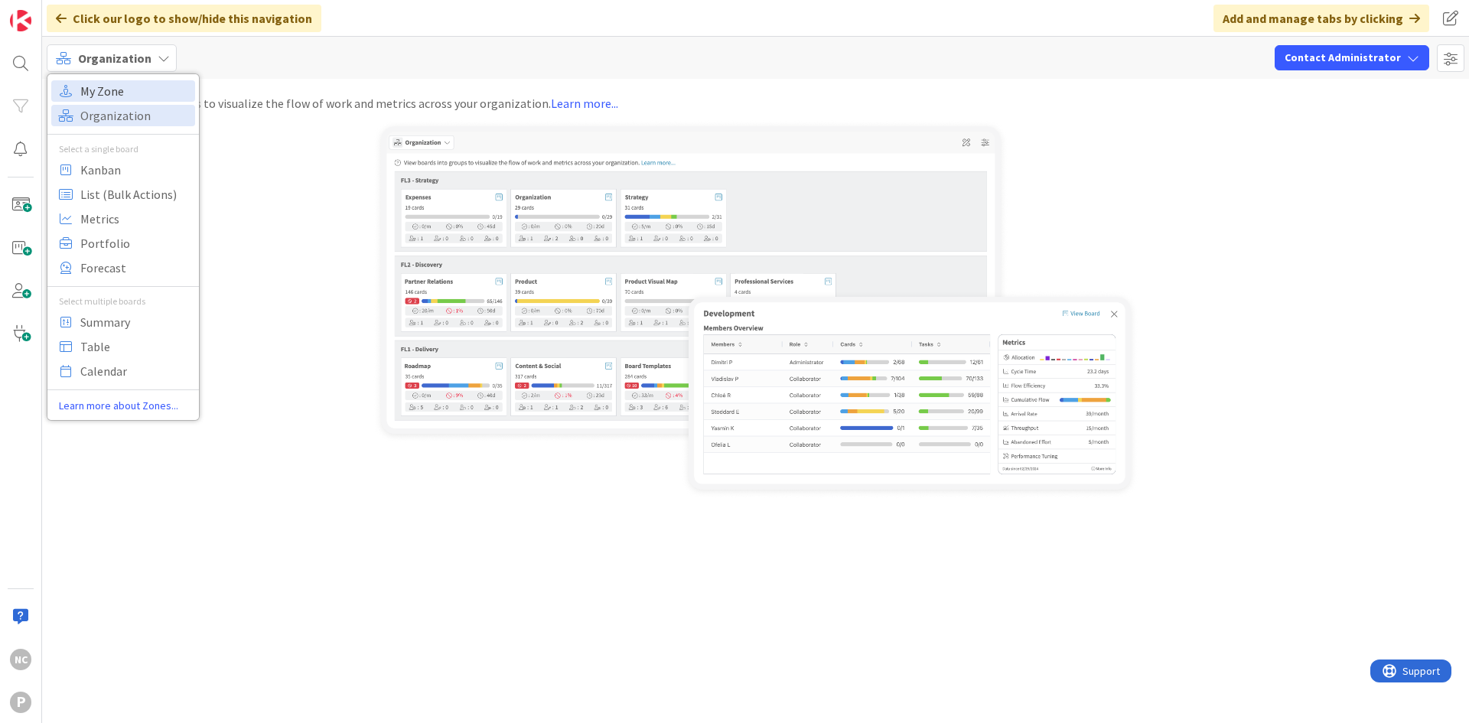
click at [94, 91] on span "My Zone" at bounding box center [135, 91] width 110 height 23
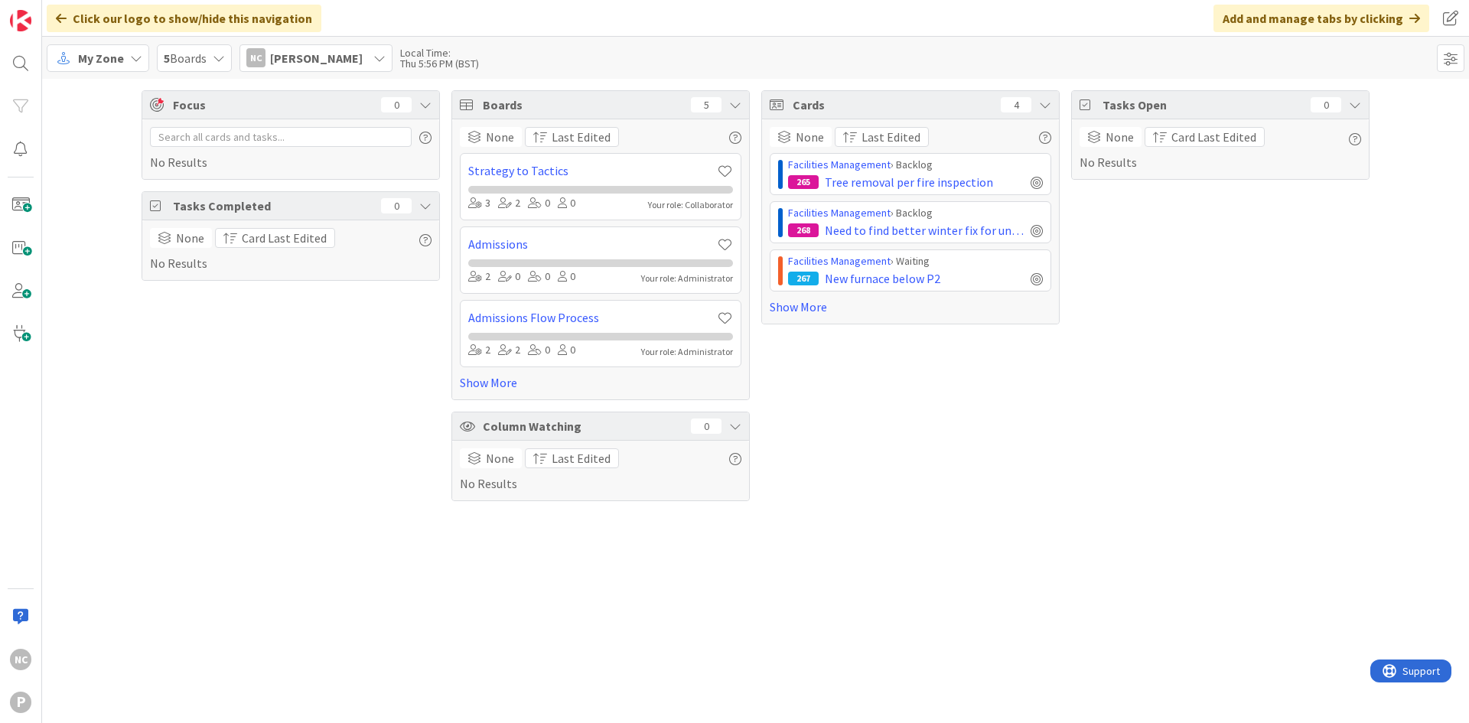
click at [314, 60] on span "[PERSON_NAME]" at bounding box center [316, 58] width 93 height 18
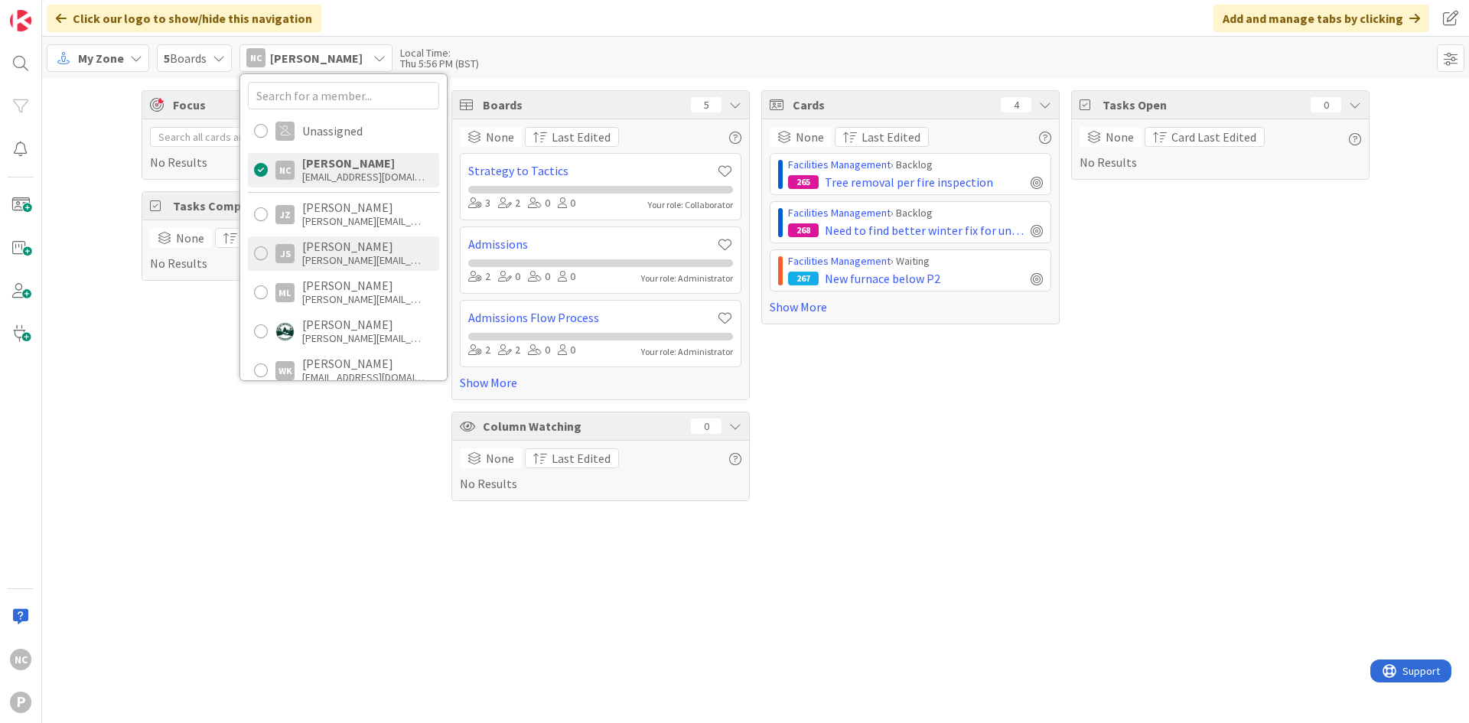
scroll to position [67, 0]
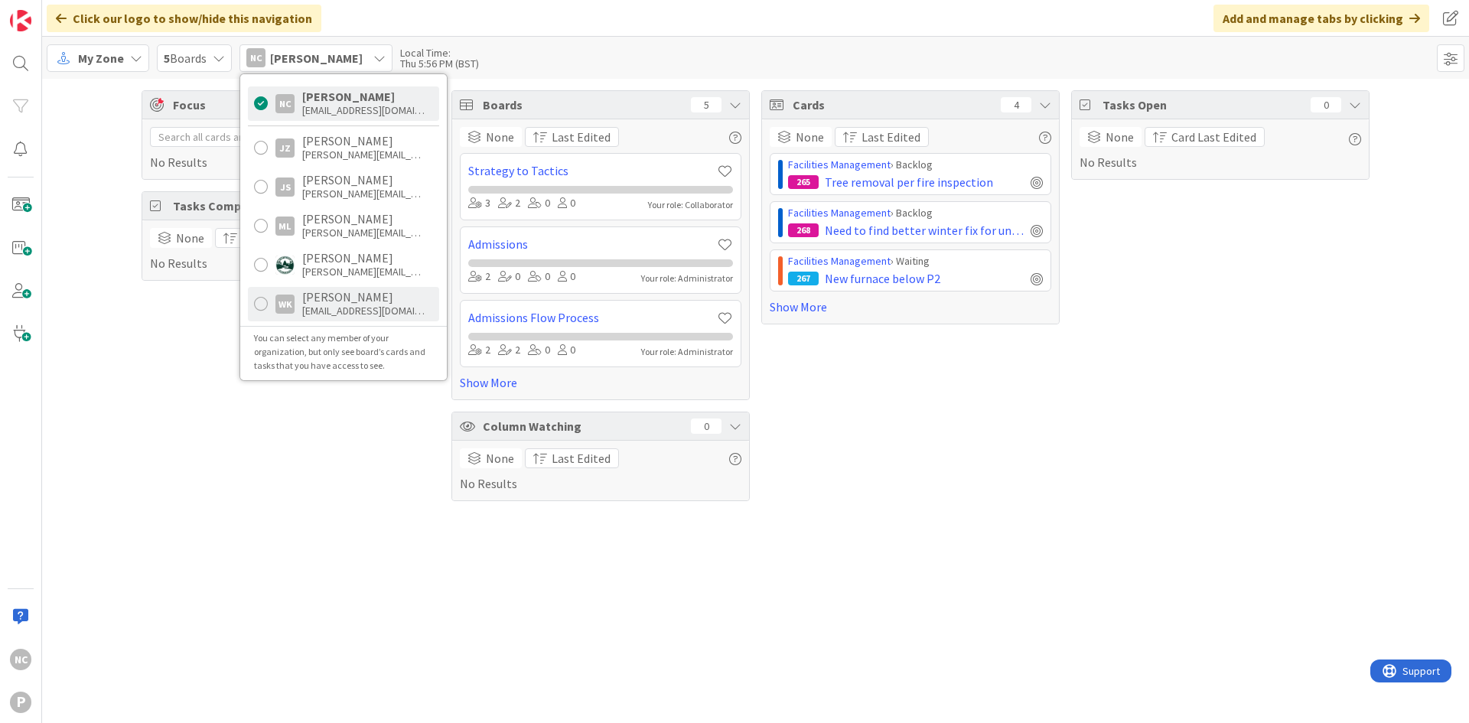
click at [390, 312] on div "[EMAIL_ADDRESS][DOMAIN_NAME]" at bounding box center [363, 311] width 122 height 14
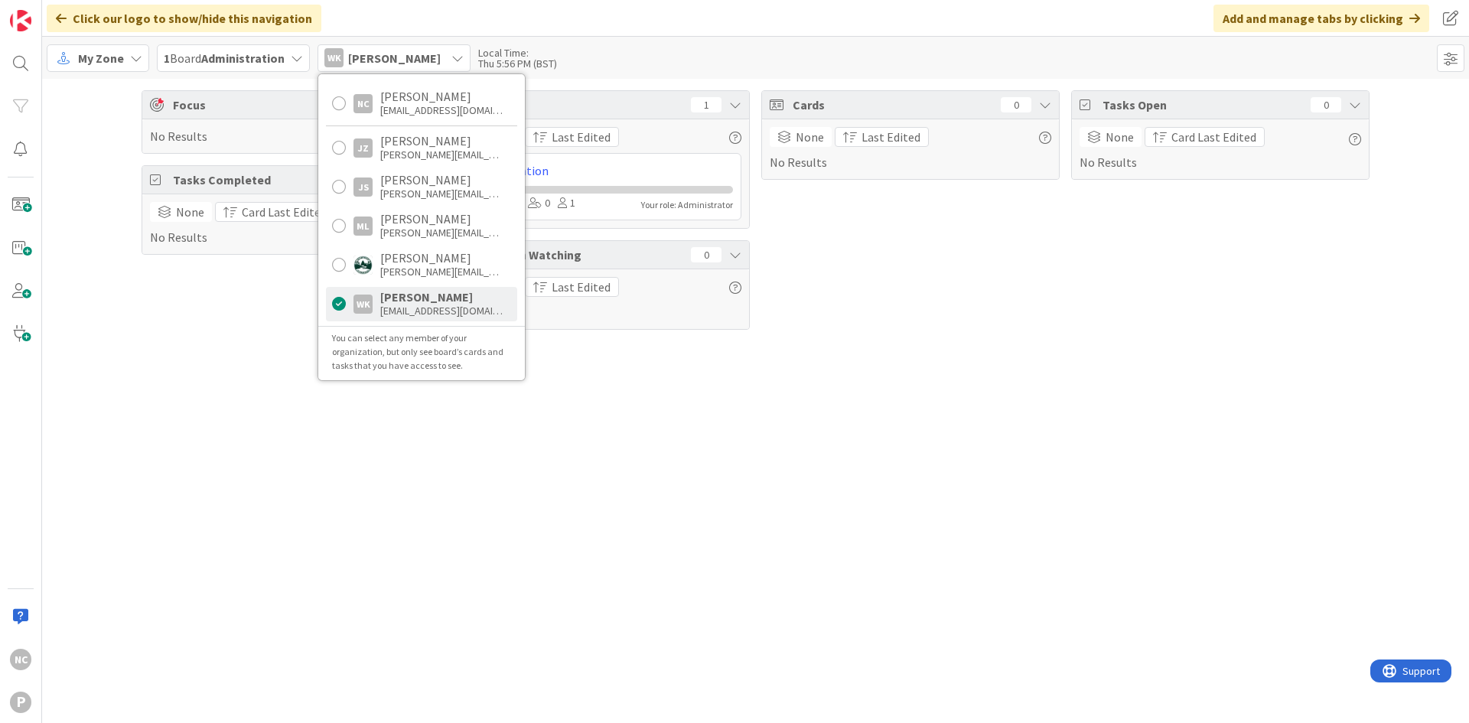
click at [727, 432] on div "Focus 0 No Results Tasks Completed 0 None Card Last Edited No Results Boards 1 …" at bounding box center [755, 401] width 1426 height 644
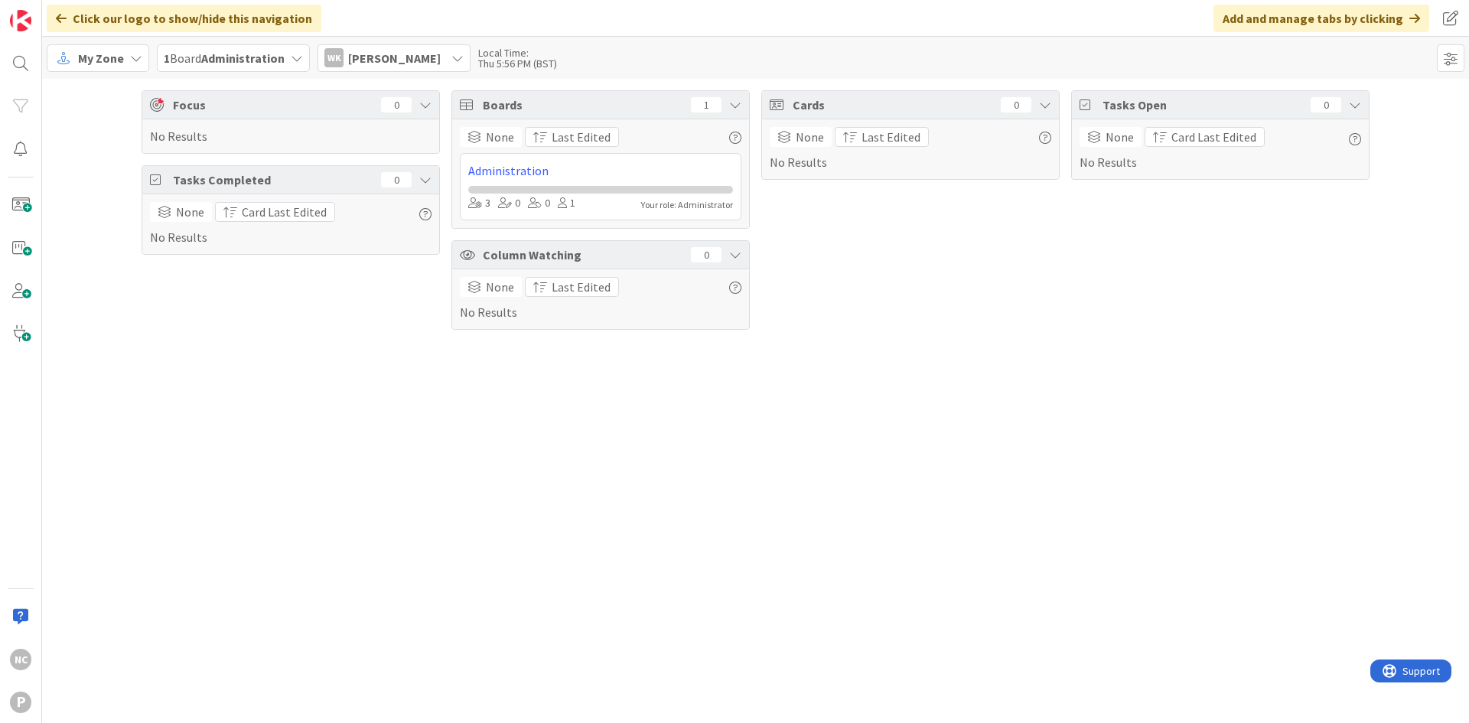
click at [415, 57] on span "[PERSON_NAME]" at bounding box center [394, 58] width 93 height 18
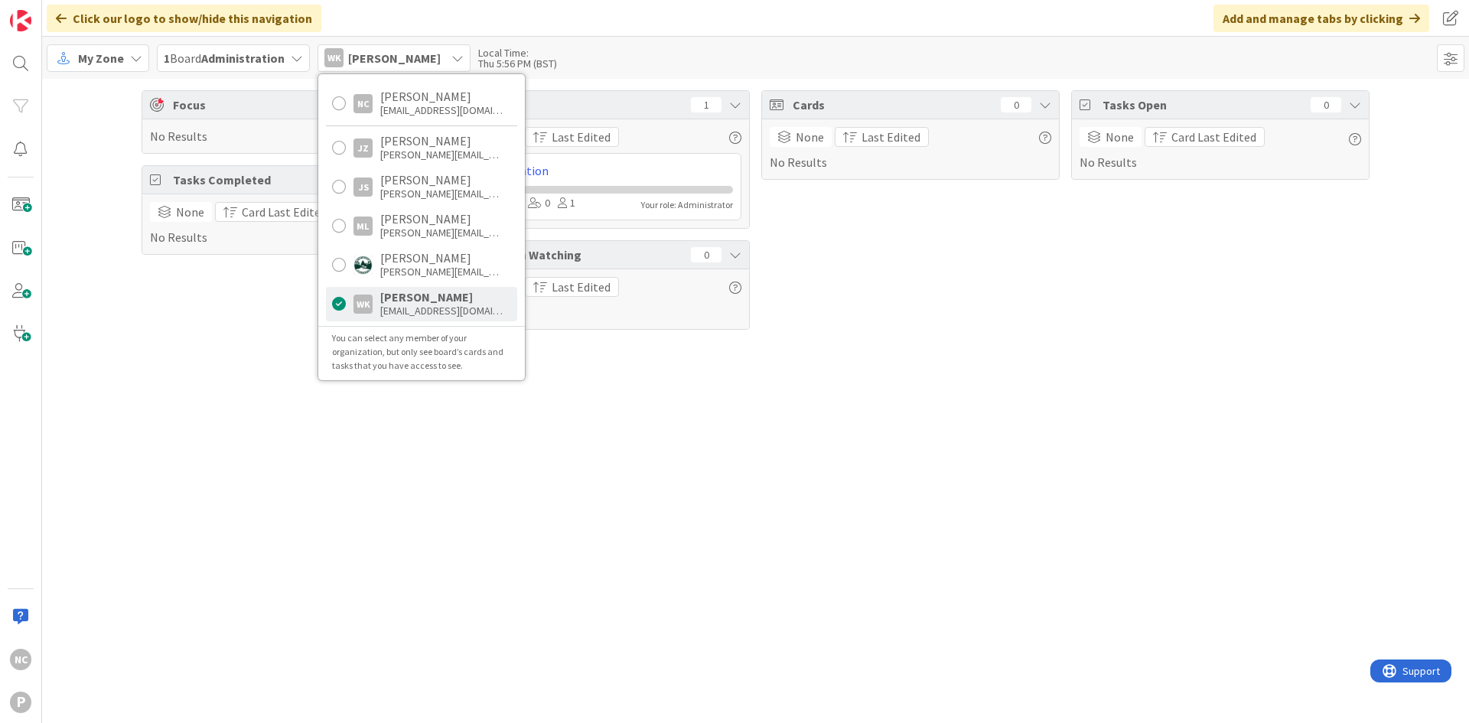
click at [479, 312] on div "[EMAIL_ADDRESS][DOMAIN_NAME]" at bounding box center [441, 311] width 122 height 14
click at [792, 381] on div "Focus 0 No Results Tasks Completed 0 None Card Last Edited No Results Boards 1 …" at bounding box center [755, 401] width 1426 height 644
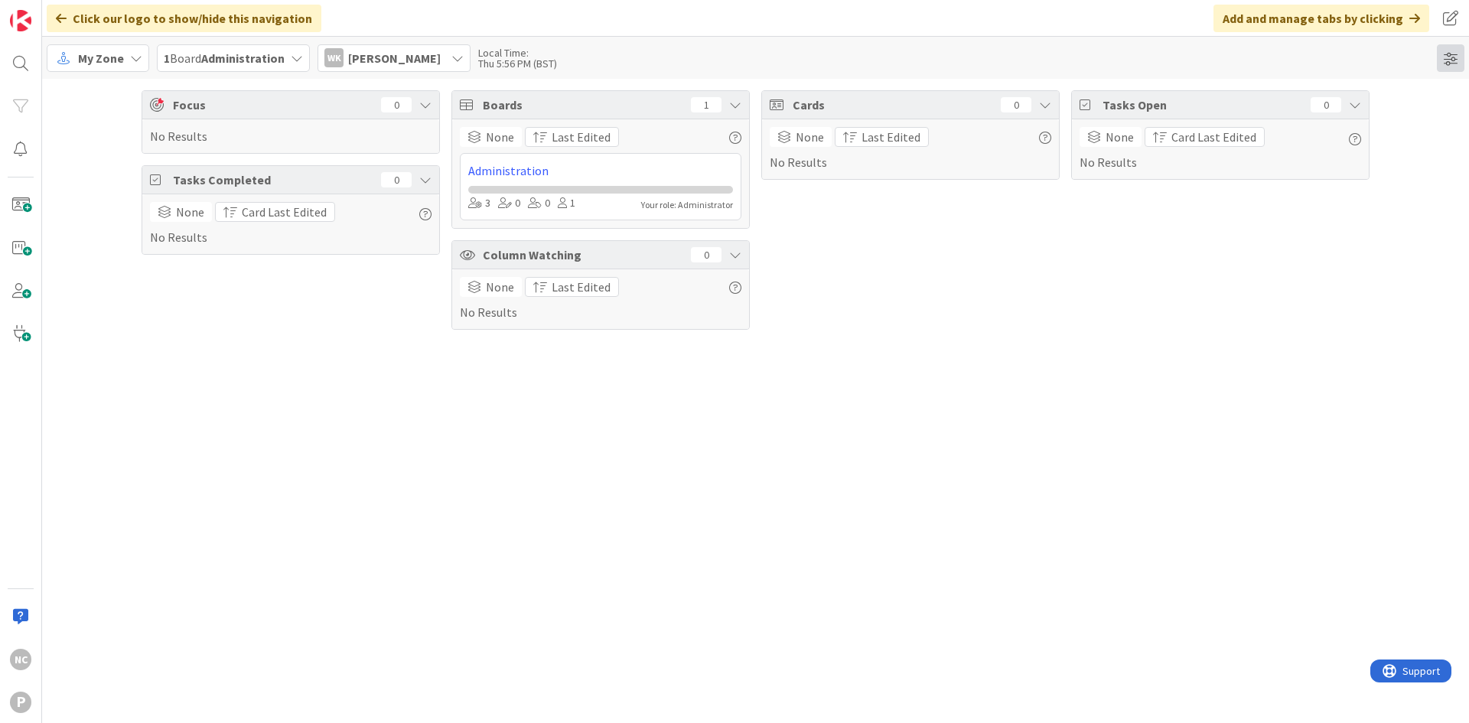
click at [1459, 67] on span at bounding box center [1450, 58] width 28 height 28
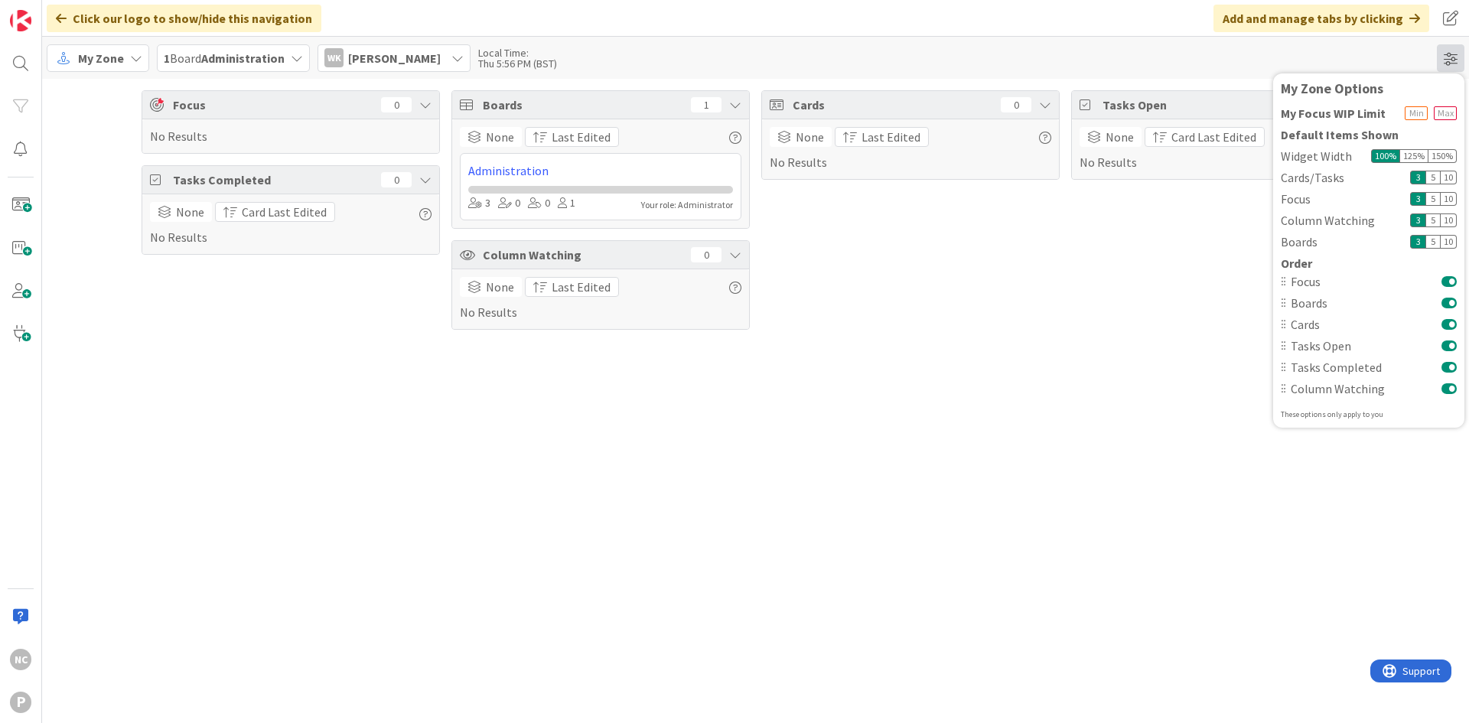
click at [1459, 67] on span at bounding box center [1450, 58] width 28 height 28
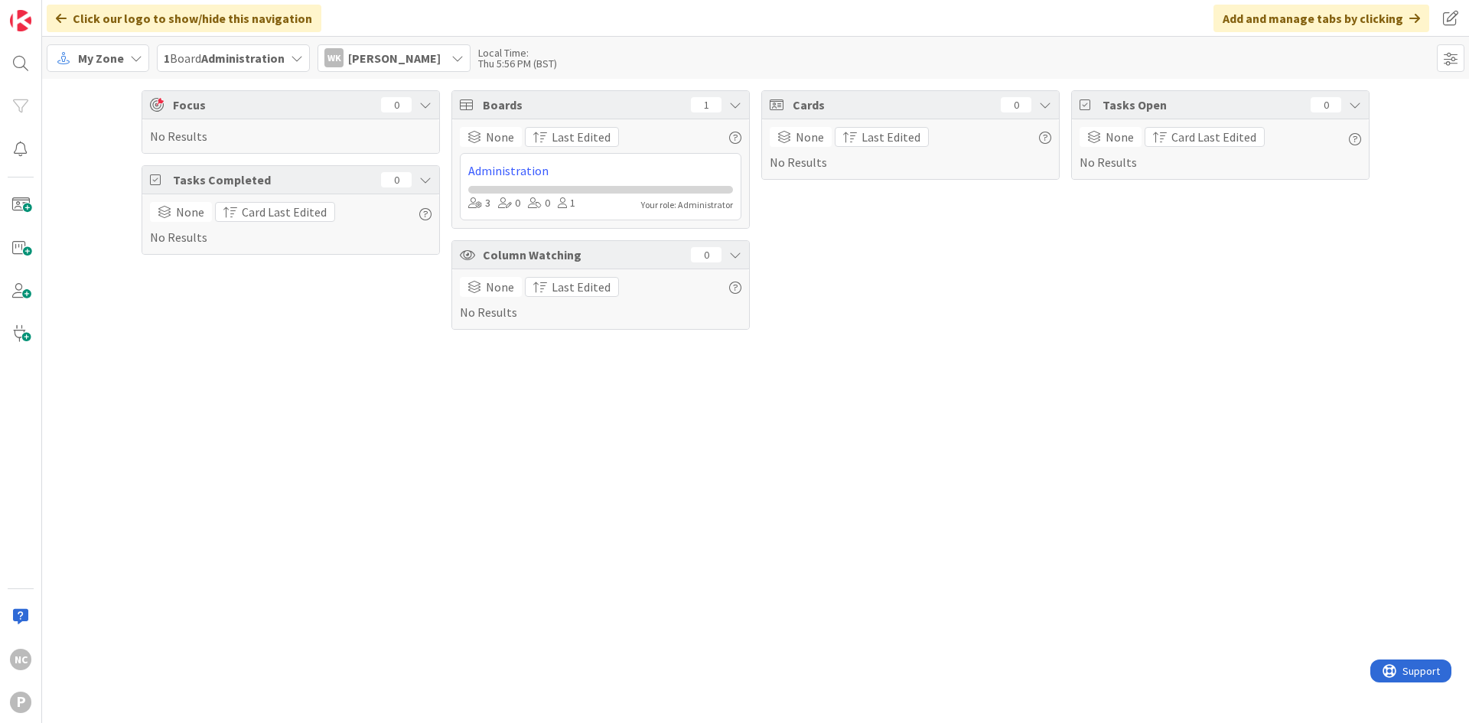
click at [243, 59] on b "Administration" at bounding box center [242, 57] width 83 height 15
click at [128, 52] on div "My Zone" at bounding box center [98, 58] width 102 height 28
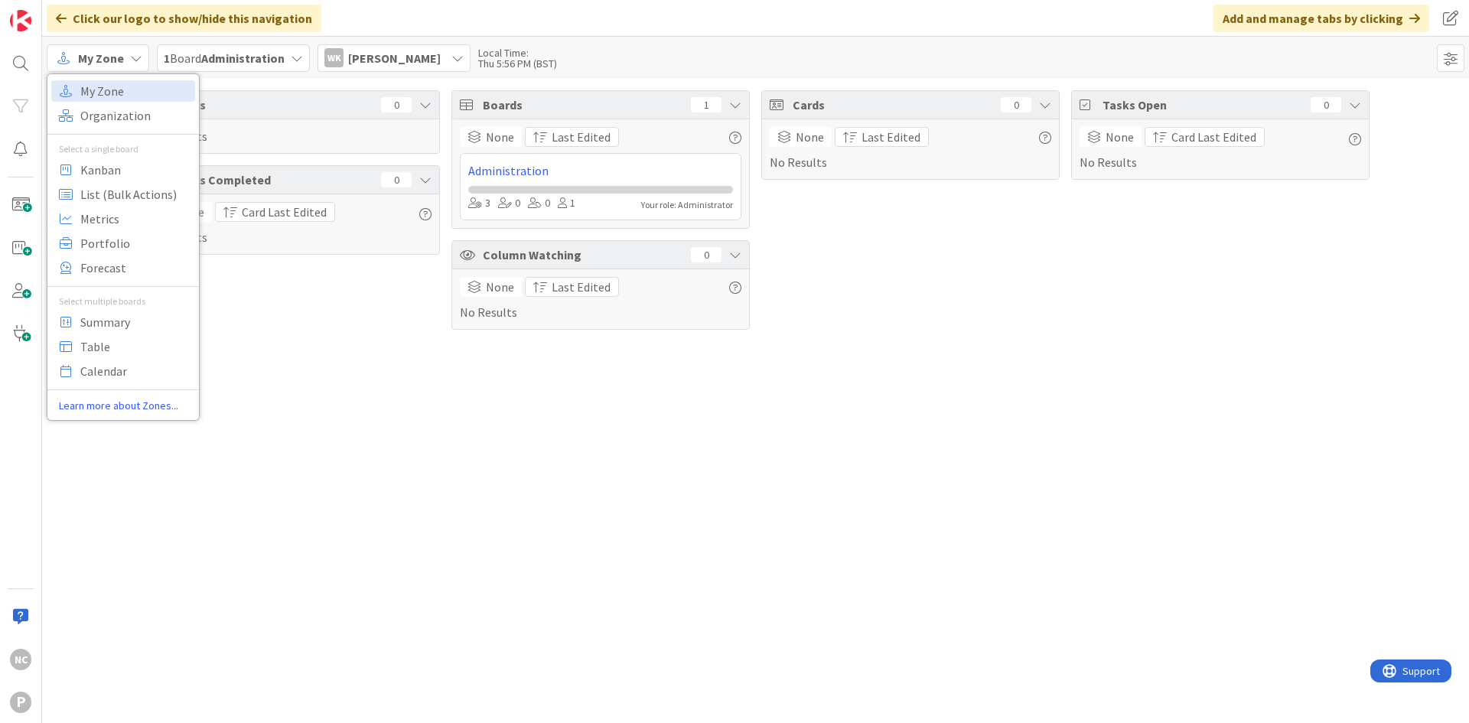
click at [128, 52] on div "My Zone" at bounding box center [98, 58] width 102 height 28
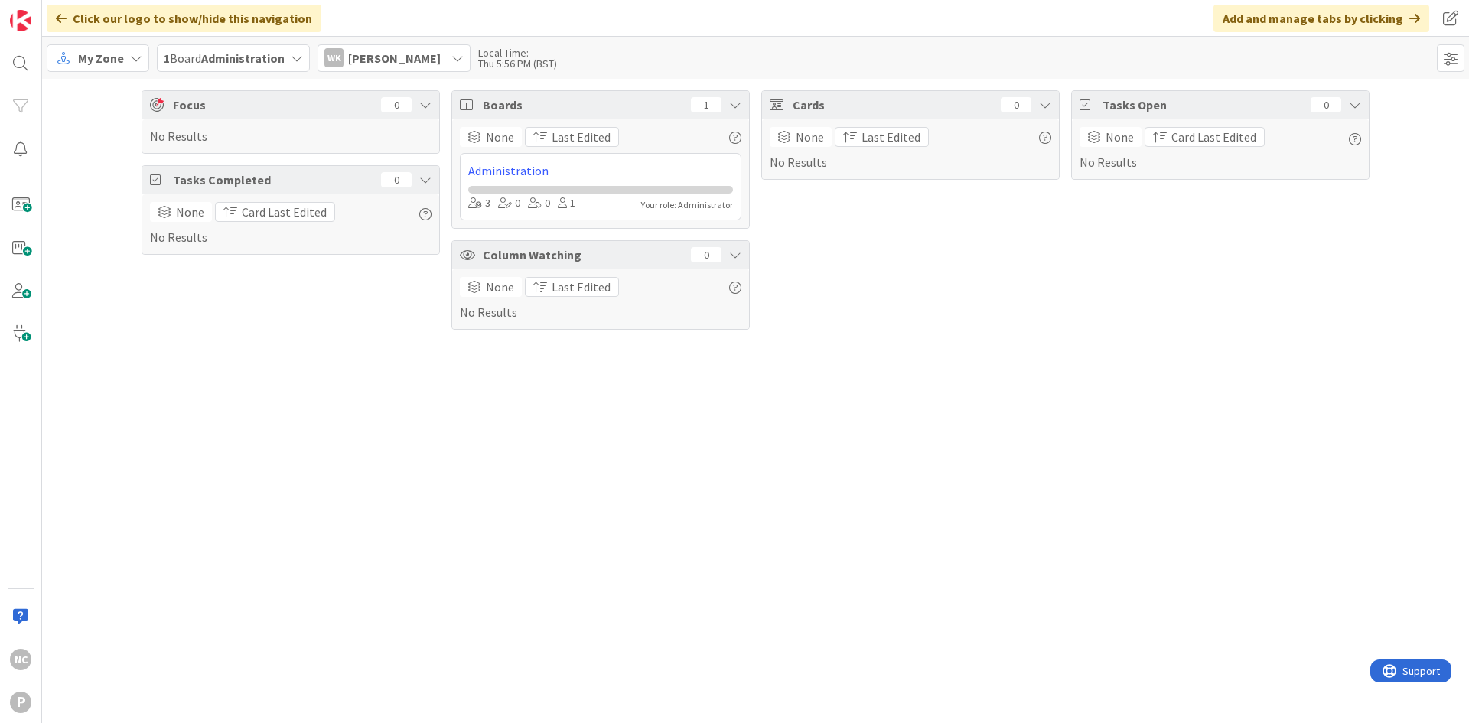
click at [412, 58] on span "[PERSON_NAME]" at bounding box center [394, 58] width 93 height 18
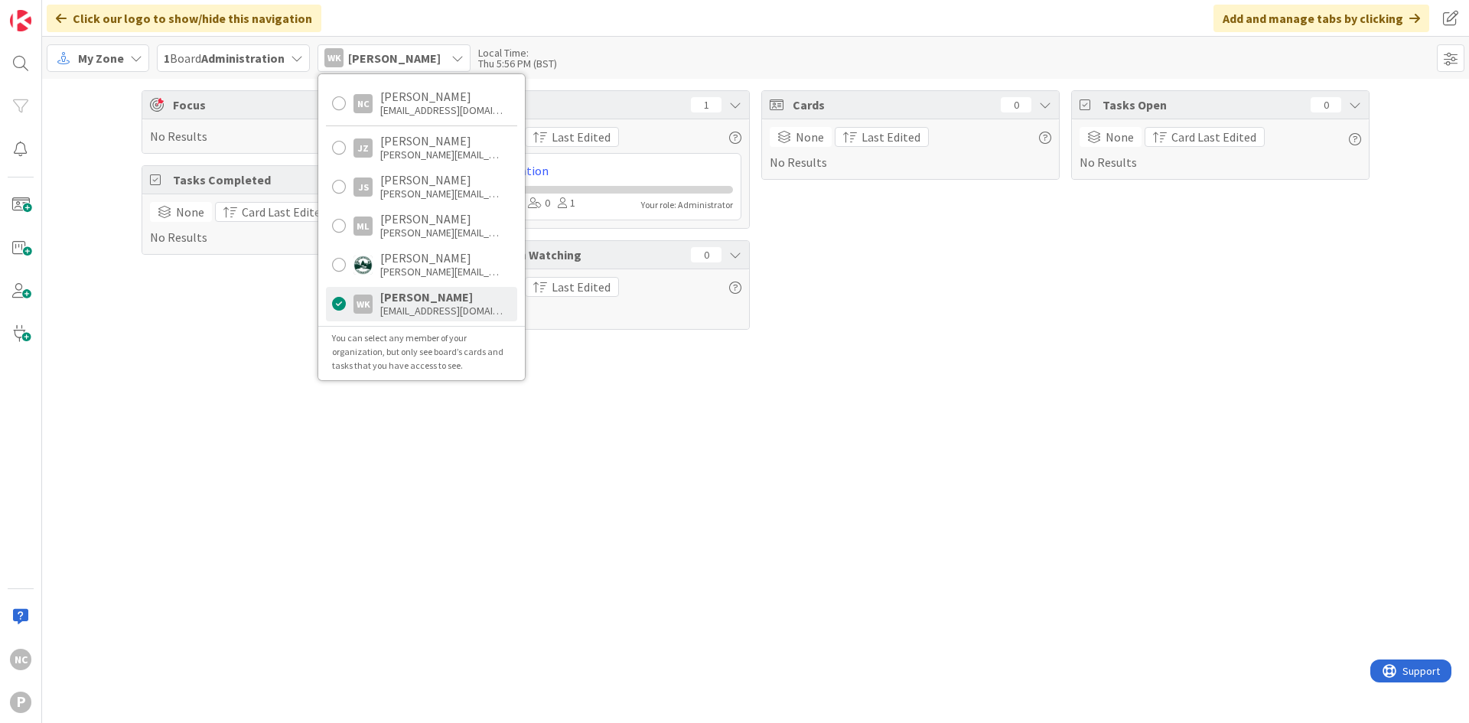
click at [684, 408] on div "Focus 0 No Results Tasks Completed 0 None Card Last Edited No Results Boards 1 …" at bounding box center [755, 401] width 1426 height 644
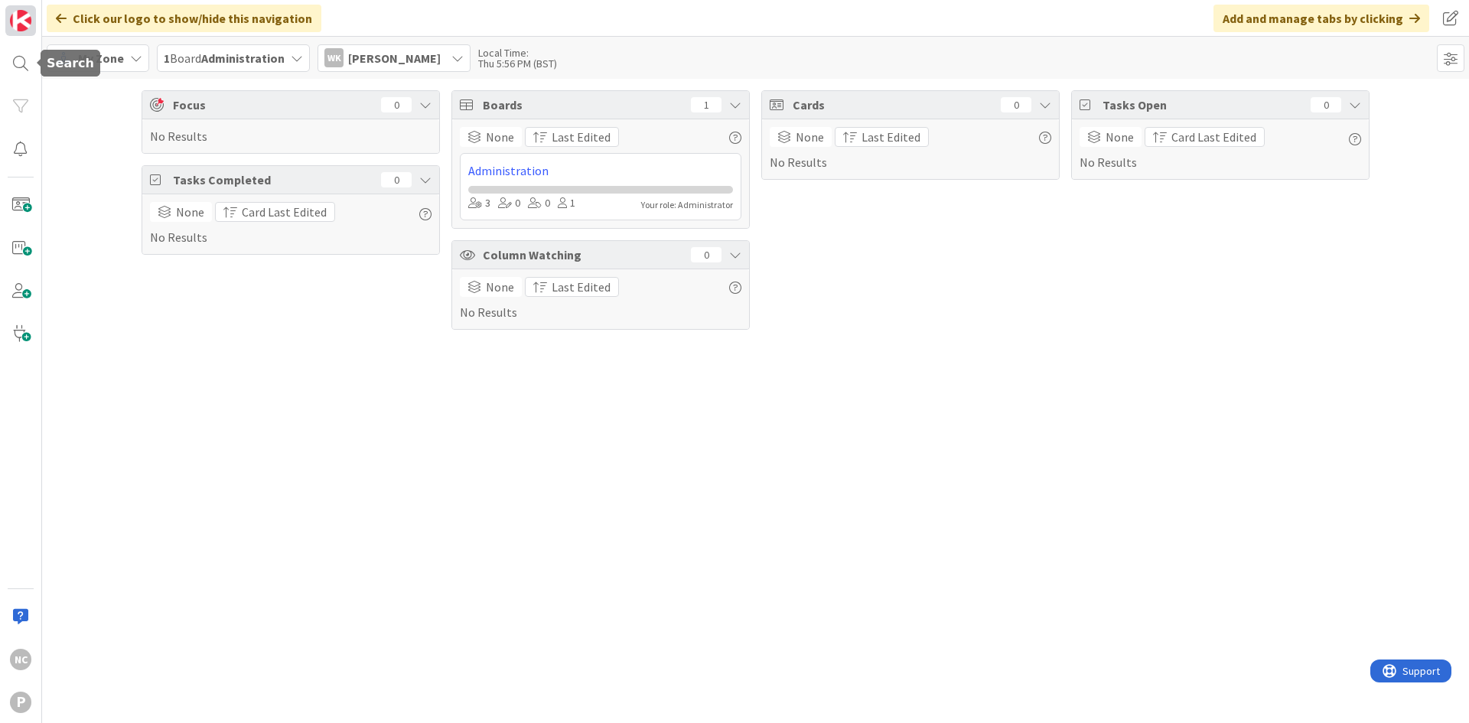
click at [22, 23] on img at bounding box center [20, 20] width 21 height 21
